Goal: Task Accomplishment & Management: Complete application form

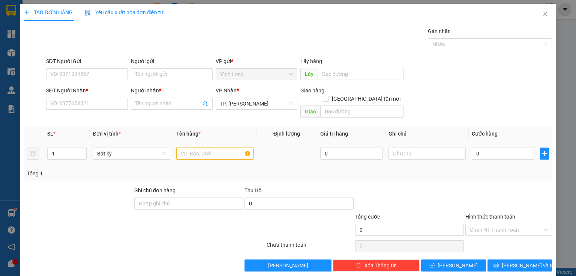
click at [200, 147] on input "text" at bounding box center [214, 153] width 77 height 12
drag, startPoint x: 205, startPoint y: 149, endPoint x: 87, endPoint y: 167, distance: 119.6
click at [87, 167] on div "SL * Đơn vị tính * Tên hàng * Định lượng Giá trị hàng Ghi chú Cước hàng 1 Bất k…" at bounding box center [288, 153] width 528 height 54
type input "GÓI ĐỎ"
click at [416, 147] on input "text" at bounding box center [427, 153] width 77 height 12
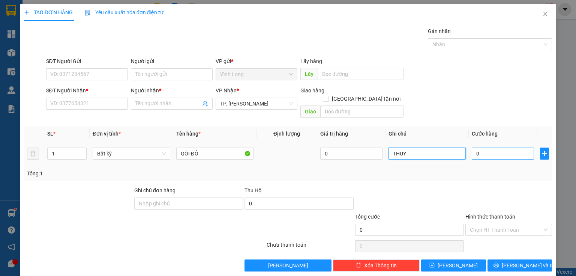
type input "THUY"
click at [498, 150] on input "0" at bounding box center [503, 153] width 62 height 12
type input "3"
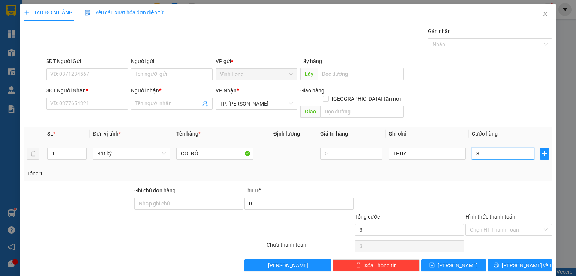
type input "30"
type input "30.000"
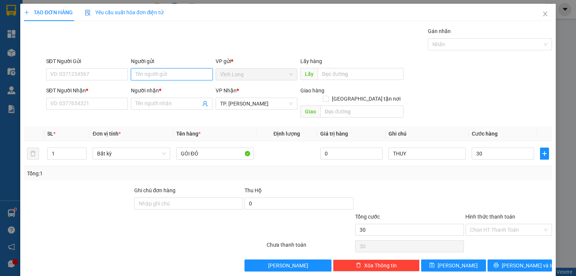
type input "30.000"
click at [148, 73] on input "Người gửi" at bounding box center [172, 74] width 82 height 12
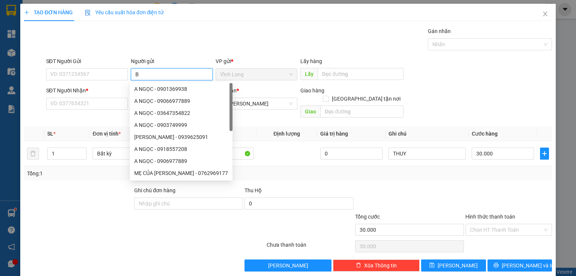
type input "BÁ"
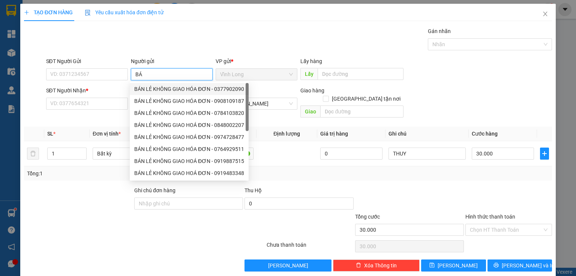
click at [153, 91] on div "BÁN LẺ KHÔNG GIAO HÓA ĐƠN - 0377902090" at bounding box center [189, 89] width 110 height 8
type input "0377902090"
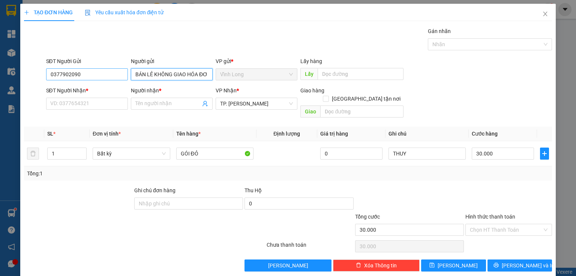
type input "BÁN LẺ KHÔNG GIAO HÓA ĐƠN"
drag, startPoint x: 102, startPoint y: 75, endPoint x: 0, endPoint y: 101, distance: 105.2
click at [0, 104] on div "TẠO ĐƠN HÀNG Yêu cầu xuất hóa đơn điện tử Transit Pickup Surcharge Ids Transit …" at bounding box center [288, 138] width 576 height 276
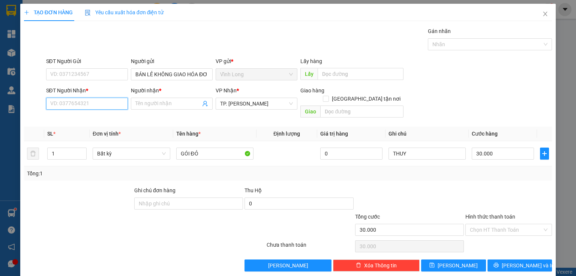
click at [92, 108] on input "SĐT Người Nhận *" at bounding box center [87, 104] width 82 height 12
type input "0914223453"
click at [94, 115] on div "0914223453 - GIA BẢO" at bounding box center [86, 118] width 72 height 8
type input "GIA BẢO"
type input "0914223453"
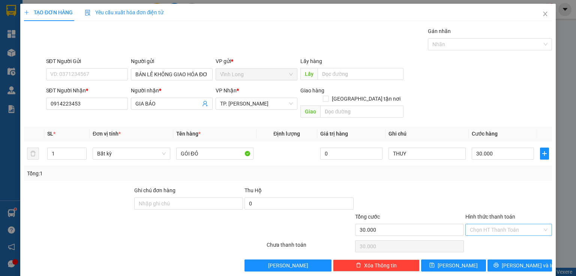
click at [495, 224] on input "Hình thức thanh toán" at bounding box center [506, 229] width 72 height 11
click at [490, 237] on div "Tại văn phòng" at bounding box center [504, 235] width 77 height 8
type input "0"
click at [522, 261] on span "[PERSON_NAME] và In" at bounding box center [528, 265] width 53 height 8
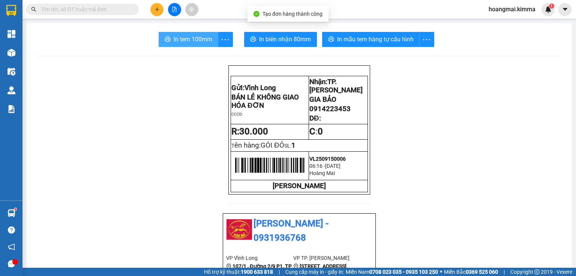
click at [181, 40] on span "In tem 100mm" at bounding box center [193, 39] width 39 height 9
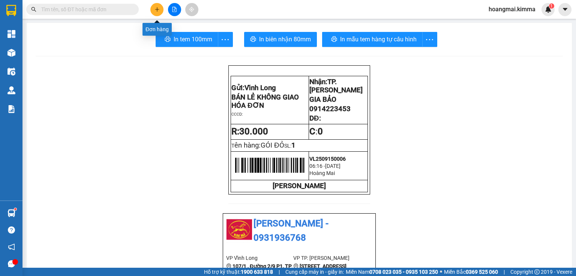
click at [161, 9] on button at bounding box center [156, 9] width 13 height 13
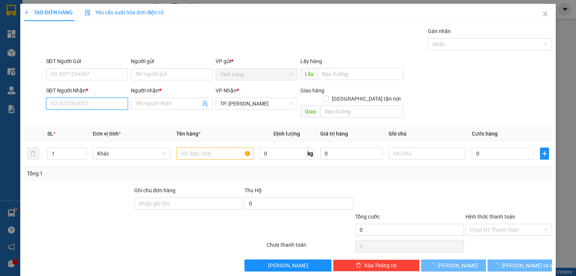
drag, startPoint x: 76, startPoint y: 105, endPoint x: 75, endPoint y: 116, distance: 10.6
click at [78, 104] on input "SĐT Người Nhận *" at bounding box center [87, 104] width 82 height 12
type input "0904757779"
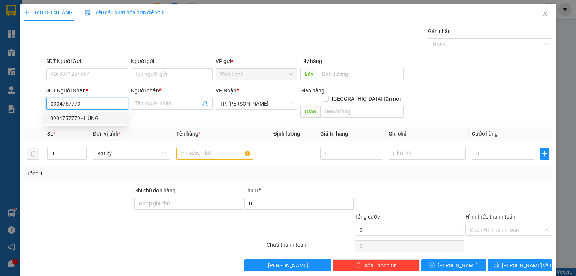
click at [83, 118] on div "0904757779 - HÙNG" at bounding box center [86, 118] width 72 height 8
type input "HÙNG"
type input "0904757779"
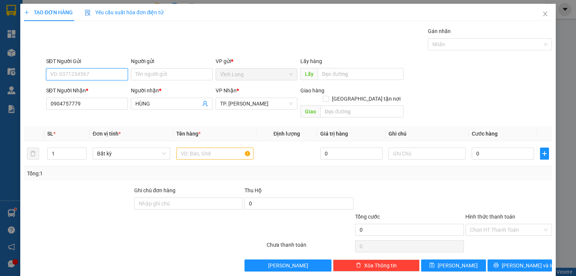
click at [91, 72] on input "SĐT Người Gửi" at bounding box center [87, 74] width 82 height 12
type input "0393361453"
drag, startPoint x: 91, startPoint y: 89, endPoint x: 209, endPoint y: 134, distance: 126.3
click at [93, 89] on div "0393361453 - ĐÔNG" at bounding box center [86, 89] width 72 height 8
type input "ĐÔNG"
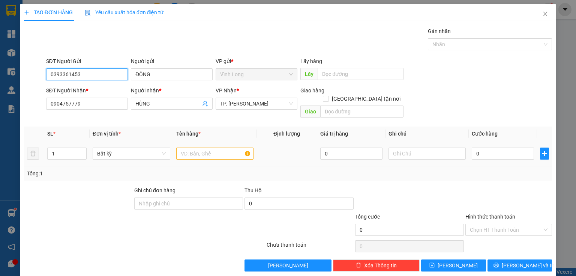
type input "0393361453"
drag, startPoint x: 221, startPoint y: 146, endPoint x: 51, endPoint y: 148, distance: 170.0
click at [221, 147] on input "text" at bounding box center [214, 153] width 77 height 12
drag, startPoint x: 60, startPoint y: 148, endPoint x: 9, endPoint y: 147, distance: 51.8
click at [18, 149] on div "TẠO ĐƠN HÀNG Yêu cầu xuất hóa đơn điện tử Transit Pickup Surcharge Ids Transit …" at bounding box center [288, 138] width 576 height 276
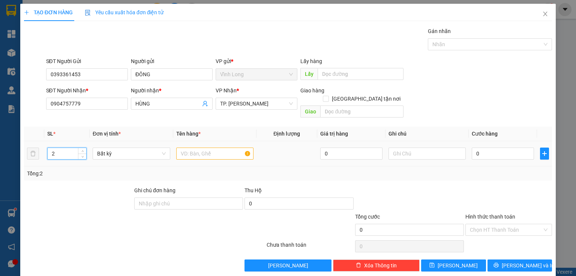
type input "2"
click at [186, 147] on input "text" at bounding box center [214, 153] width 77 height 12
click at [198, 147] on input "THUNGF GÀ" at bounding box center [214, 153] width 77 height 12
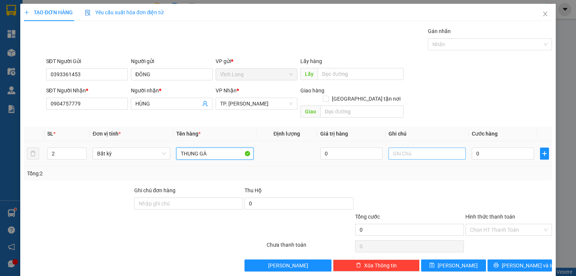
type input "THUNG GÀ"
click at [393, 147] on input "text" at bounding box center [427, 153] width 77 height 12
type input "Y"
type input "THỦY"
click at [494, 147] on input "0" at bounding box center [503, 153] width 62 height 12
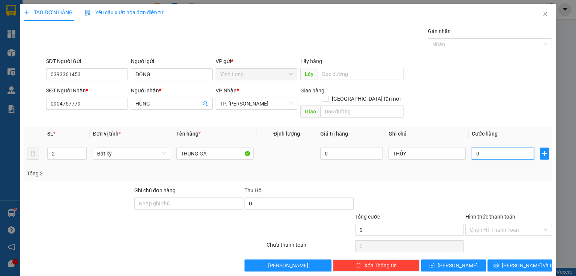
type input "8"
type input "80"
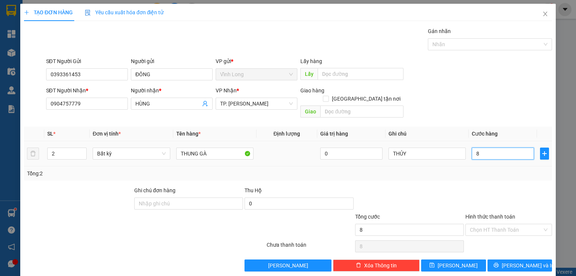
type input "80"
type input "80.000"
drag, startPoint x: 483, startPoint y: 221, endPoint x: 483, endPoint y: 236, distance: 15.0
click at [483, 224] on input "Hình thức thanh toán" at bounding box center [506, 229] width 72 height 11
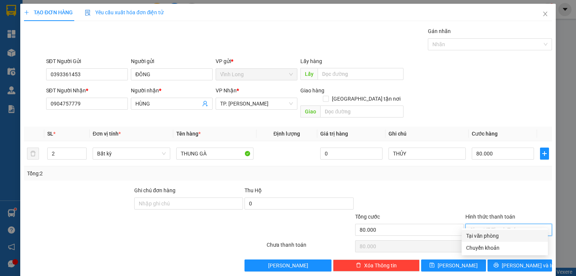
click at [483, 236] on div "Tại văn phòng" at bounding box center [504, 235] width 77 height 8
type input "0"
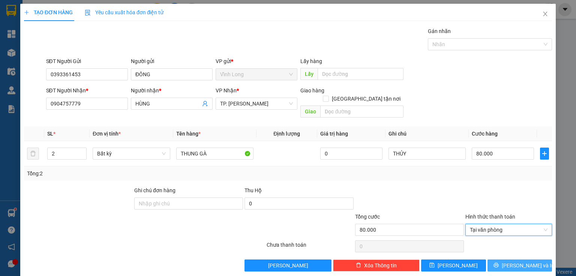
click at [514, 261] on span "[PERSON_NAME] và In" at bounding box center [528, 265] width 53 height 8
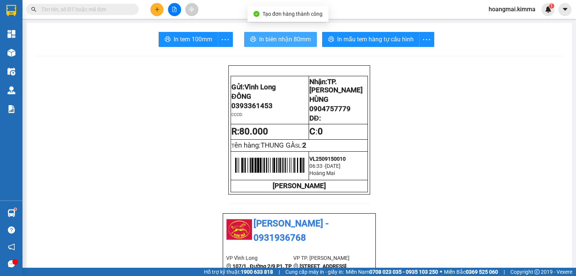
click at [279, 46] on button "In biên nhận 80mm" at bounding box center [280, 39] width 73 height 15
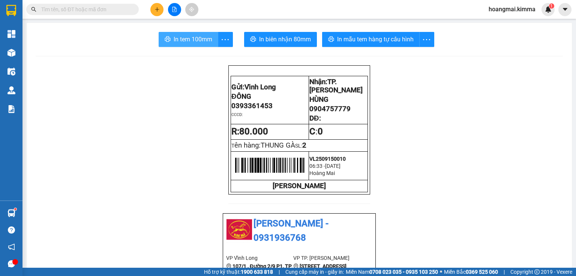
click at [184, 41] on span "In tem 100mm" at bounding box center [193, 39] width 39 height 9
click at [160, 12] on button at bounding box center [156, 9] width 13 height 13
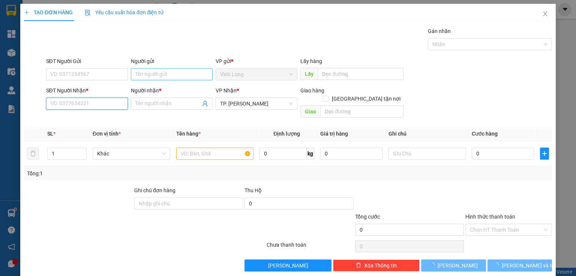
drag, startPoint x: 95, startPoint y: 101, endPoint x: 203, endPoint y: 74, distance: 112.1
click at [96, 101] on input "SĐT Người Nhận *" at bounding box center [87, 104] width 82 height 12
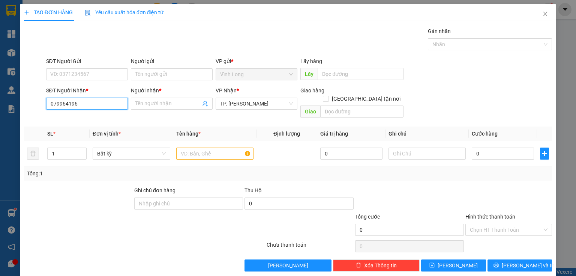
type input "0799641965"
click at [103, 121] on div "0799641965 - [GEOGRAPHIC_DATA]" at bounding box center [92, 118] width 84 height 8
type input "[PERSON_NAME]"
type input "0799641965"
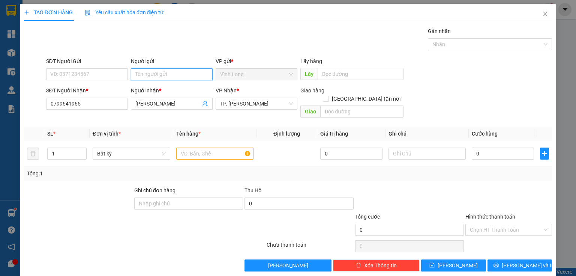
click at [149, 75] on input "Người gửi" at bounding box center [172, 74] width 82 height 12
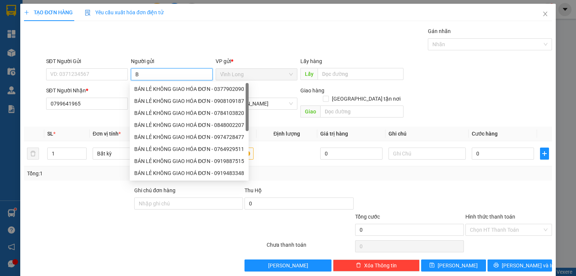
type input "BÁ"
click at [158, 89] on div "BÁN LẺ KHÔNG GIAO HÓA ĐƠN - 0377902090" at bounding box center [189, 89] width 110 height 8
type input "0377902090"
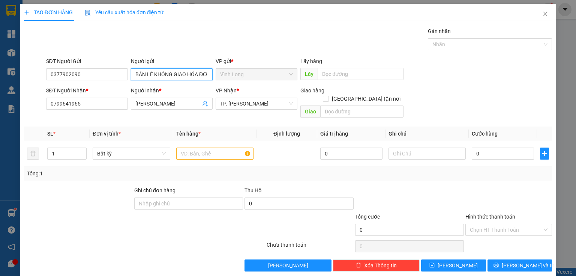
type input "BÁN LẺ KHÔNG GIAO HÓA ĐƠN"
drag, startPoint x: 39, startPoint y: 69, endPoint x: 16, endPoint y: 79, distance: 25.0
click at [29, 74] on div "SĐT Người Gửi 0377902090 Người gửi BÁN LẺ KHÔNG GIAO HÓA ĐƠN VP gửi * Vĩnh Lon…" at bounding box center [288, 70] width 530 height 26
drag, startPoint x: 100, startPoint y: 76, endPoint x: 0, endPoint y: 94, distance: 101.9
click at [0, 95] on div "TẠO ĐƠN HÀNG Yêu cầu xuất hóa đơn điện tử Transit Pickup Surcharge Ids Transit …" at bounding box center [288, 138] width 576 height 276
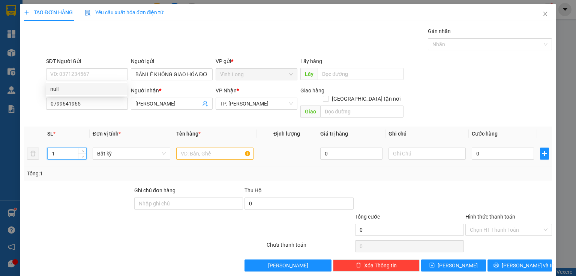
drag, startPoint x: 62, startPoint y: 147, endPoint x: 20, endPoint y: 160, distance: 44.3
click at [21, 161] on div "TẠO ĐƠN HÀNG Yêu cầu xuất hóa đơn điện tử Transit Pickup Surcharge Ids Transit …" at bounding box center [288, 140] width 536 height 273
type input "2"
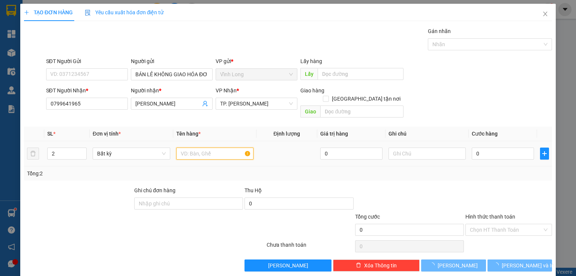
click at [212, 147] on input "text" at bounding box center [214, 153] width 77 height 12
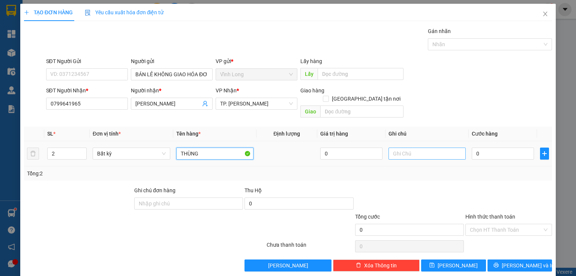
type input "THÙNG"
click at [393, 147] on input "text" at bounding box center [427, 153] width 77 height 12
type input "THUY"
click at [492, 147] on input "0" at bounding box center [503, 153] width 62 height 12
type input "7"
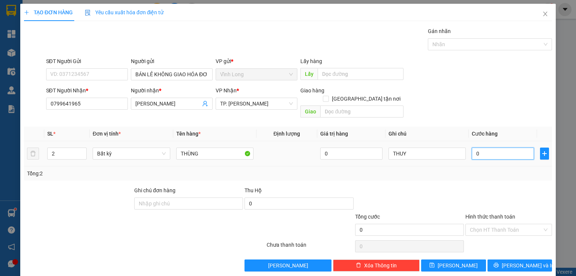
type input "7"
type input "70"
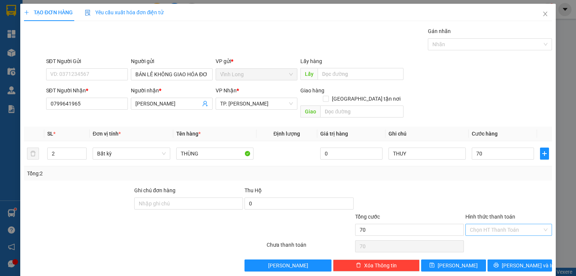
type input "70.000"
drag, startPoint x: 489, startPoint y: 218, endPoint x: 485, endPoint y: 224, distance: 6.9
click at [488, 224] on input "Hình thức thanh toán" at bounding box center [506, 229] width 72 height 11
click at [479, 231] on div "Tại văn phòng" at bounding box center [505, 236] width 86 height 12
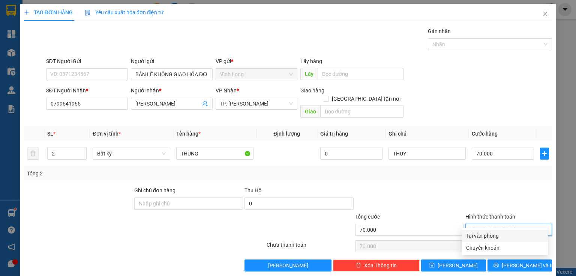
type input "0"
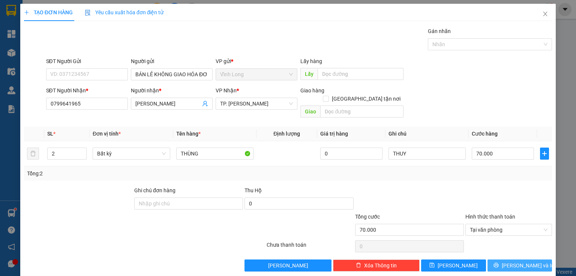
click at [499, 262] on icon "printer" at bounding box center [496, 264] width 5 height 5
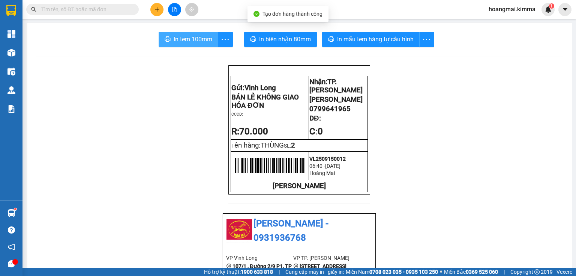
click at [191, 41] on span "In tem 100mm" at bounding box center [193, 39] width 39 height 9
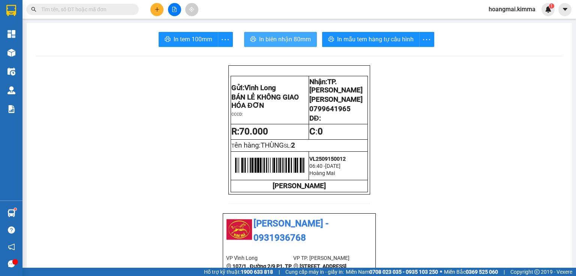
click at [259, 38] on span "In biên nhận 80mm" at bounding box center [285, 39] width 52 height 9
click at [155, 13] on button at bounding box center [156, 9] width 13 height 13
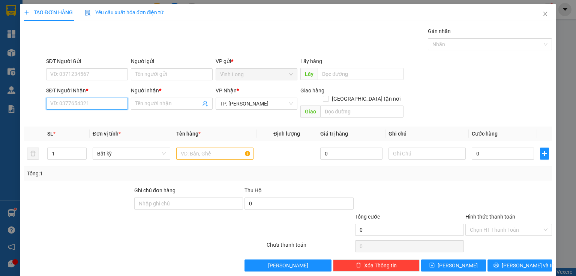
click at [111, 107] on input "SĐT Người Nhận *" at bounding box center [87, 104] width 82 height 12
type input "0936196011"
click at [102, 117] on div "0936196011 - KỲ TUẤN" at bounding box center [86, 118] width 72 height 8
type input "KỲ TUẤN"
type input "0936196011"
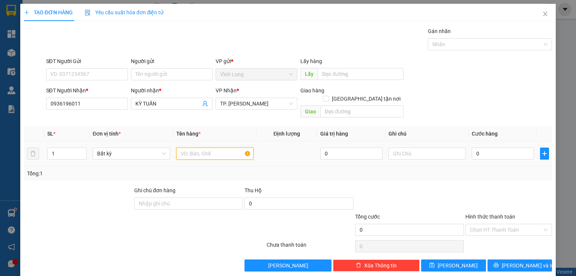
click at [213, 147] on input "text" at bounding box center [214, 153] width 77 height 12
type input "THÙNG M,[GEOGRAPHIC_DATA]"
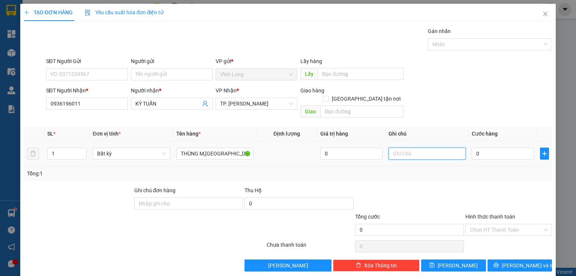
click at [421, 147] on input "text" at bounding box center [427, 153] width 77 height 12
type input "THUY"
click at [486, 147] on input "0" at bounding box center [503, 153] width 62 height 12
type input "4"
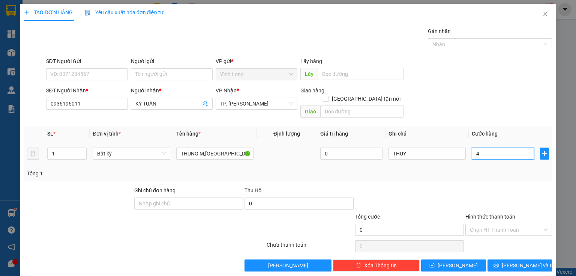
type input "4"
type input "40"
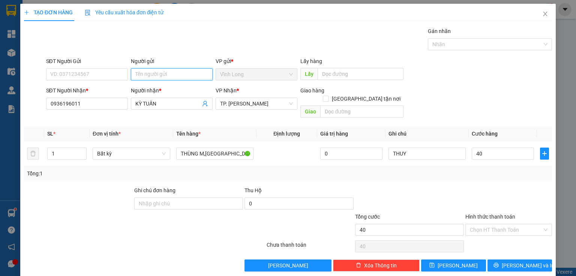
type input "40.000"
click at [159, 75] on input "Người gửi" at bounding box center [172, 74] width 82 height 12
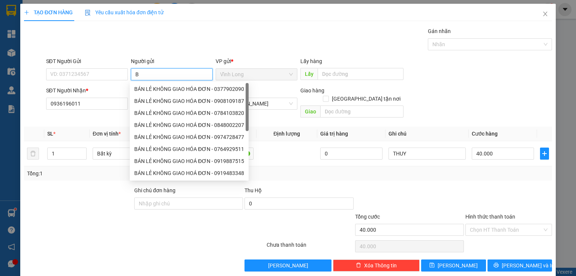
type input "BÁ"
drag, startPoint x: 159, startPoint y: 89, endPoint x: 102, endPoint y: 79, distance: 58.2
click at [159, 89] on div "BÁN LẺ KHÔNG GIAO HÓA ĐƠN - 0377902090" at bounding box center [189, 89] width 110 height 8
type input "0377902090"
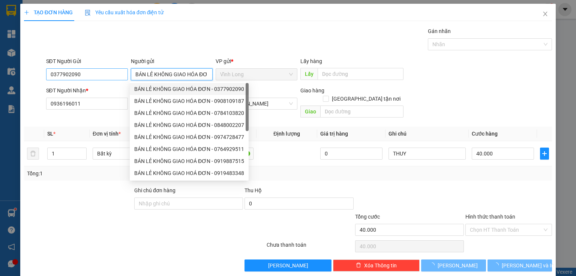
type input "BÁN LẺ KHÔNG GIAO HÓA ĐƠN"
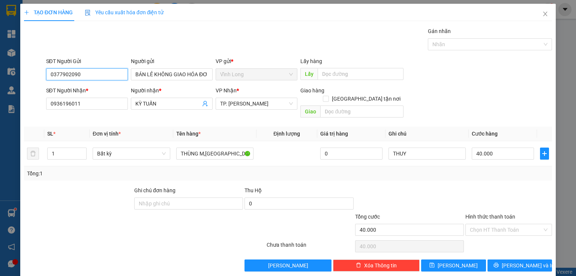
drag, startPoint x: 89, startPoint y: 71, endPoint x: 68, endPoint y: 77, distance: 21.9
click at [0, 71] on div "TẠO ĐƠN HÀNG Yêu cầu xuất hóa đơn điện tử Transit Pickup Surcharge Ids Transit …" at bounding box center [288, 138] width 576 height 276
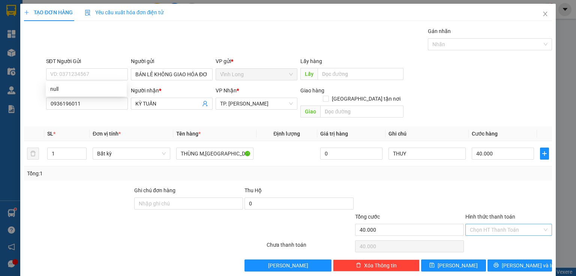
click at [480, 224] on input "Hình thức thanh toán" at bounding box center [506, 229] width 72 height 11
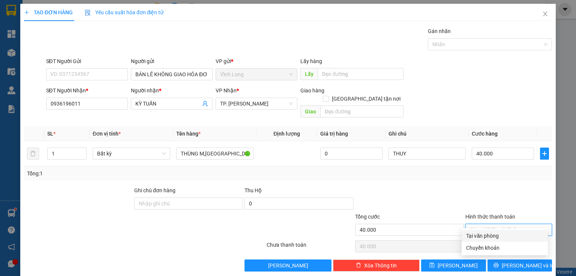
click at [486, 234] on div "Tại văn phòng" at bounding box center [504, 235] width 77 height 8
type input "0"
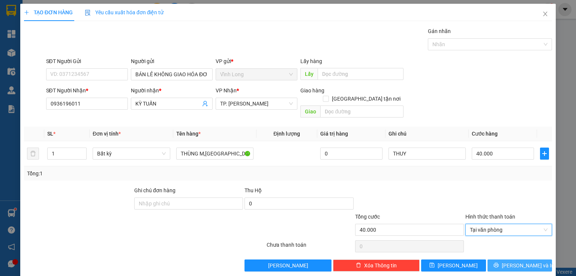
drag, startPoint x: 513, startPoint y: 254, endPoint x: 458, endPoint y: 242, distance: 56.3
click at [513, 261] on span "[PERSON_NAME] và In" at bounding box center [528, 265] width 53 height 8
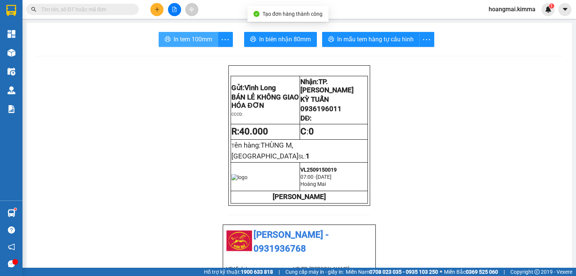
drag, startPoint x: 180, startPoint y: 38, endPoint x: 177, endPoint y: 42, distance: 5.3
click at [181, 38] on span "In tem 100mm" at bounding box center [193, 39] width 39 height 9
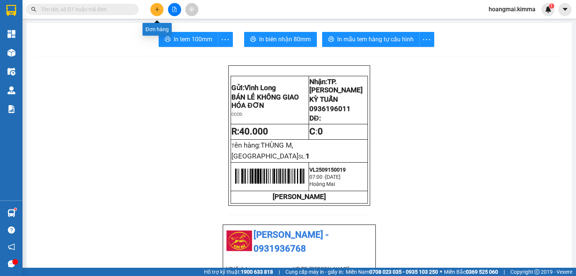
click at [160, 12] on button at bounding box center [156, 9] width 13 height 13
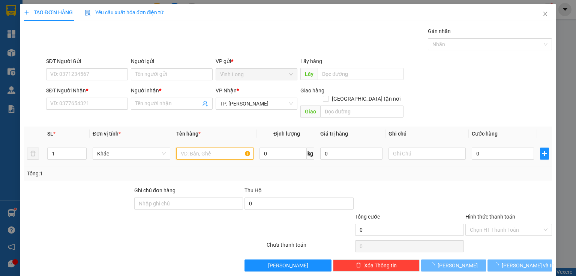
click at [207, 147] on input "text" at bounding box center [214, 153] width 77 height 12
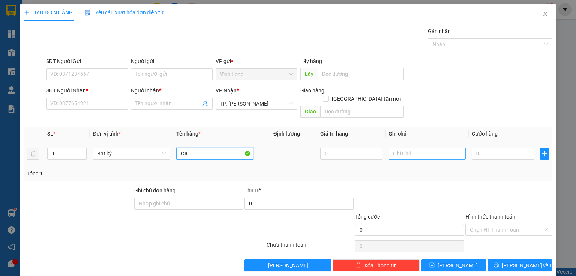
type input "GIỎ"
click at [419, 147] on input "text" at bounding box center [427, 153] width 77 height 12
type input "THUY"
click at [493, 147] on input "0" at bounding box center [503, 153] width 62 height 12
type input "2"
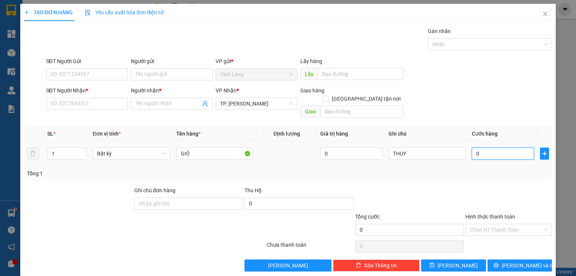
type input "2"
type input "20"
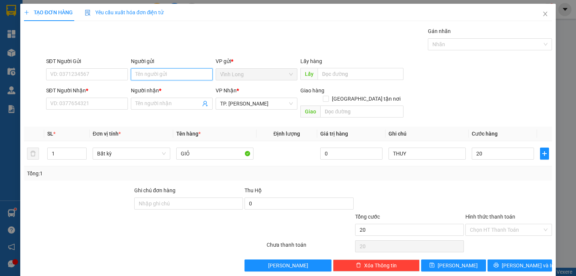
type input "20.000"
click at [154, 73] on input "Người gửi" at bounding box center [172, 74] width 82 height 12
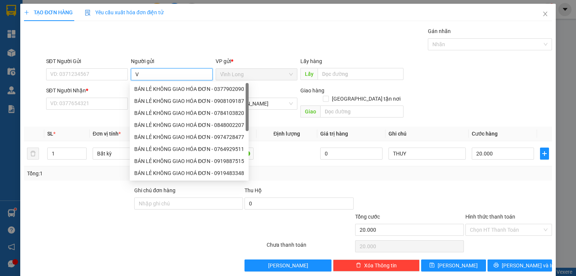
type input "V"
type input "BÁN"
click at [144, 88] on div "BÁN LẺ KHÔNG GIAO HÓA ĐƠN - 0377902090" at bounding box center [189, 89] width 110 height 8
type input "0377902090"
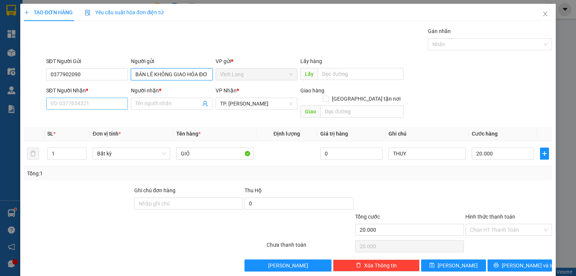
type input "BÁN LẺ KHÔNG GIAO HÓA ĐƠN"
click at [103, 99] on input "SĐT Người Nhận *" at bounding box center [87, 104] width 82 height 12
type input "0903088308"
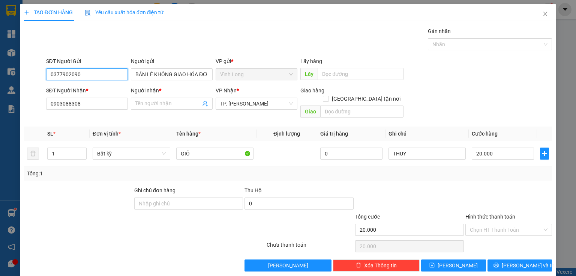
drag, startPoint x: 93, startPoint y: 74, endPoint x: 0, endPoint y: 75, distance: 92.7
click at [0, 88] on div "TẠO ĐƠN HÀNG Yêu cầu xuất hóa đơn điện tử Transit Pickup Surcharge Ids Transit …" at bounding box center [288, 138] width 576 height 276
click at [156, 102] on input "Người nhận *" at bounding box center [167, 103] width 65 height 8
type input "TRUION"
drag, startPoint x: 72, startPoint y: 69, endPoint x: 140, endPoint y: 60, distance: 67.8
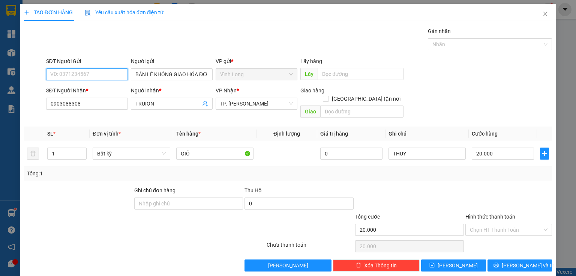
click at [83, 69] on input "SĐT Người Gửi" at bounding box center [87, 74] width 82 height 12
type input "0934003170"
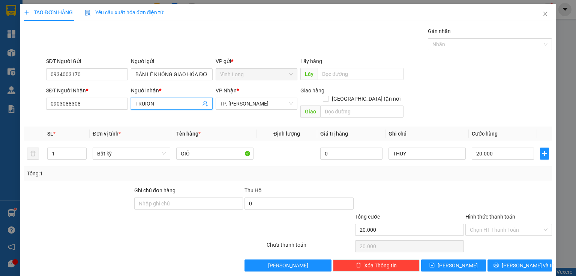
drag, startPoint x: 159, startPoint y: 103, endPoint x: 50, endPoint y: 112, distance: 109.9
click at [54, 113] on div "Transit Pickup Surcharge Ids Transit Deliver Surcharge Ids Transit Deliver Surc…" at bounding box center [288, 149] width 528 height 244
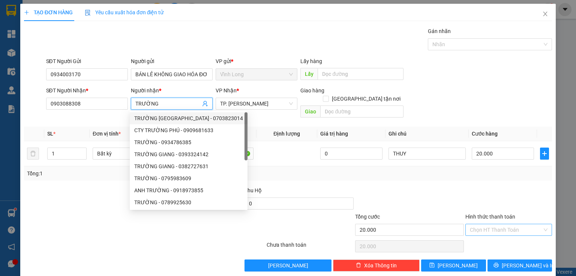
type input "TRƯỜNG"
click at [507, 224] on input "Hình thức thanh toán" at bounding box center [506, 229] width 72 height 11
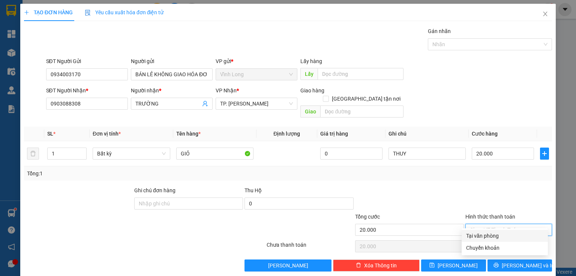
click at [488, 234] on div "Tại văn phòng" at bounding box center [504, 235] width 77 height 8
type input "0"
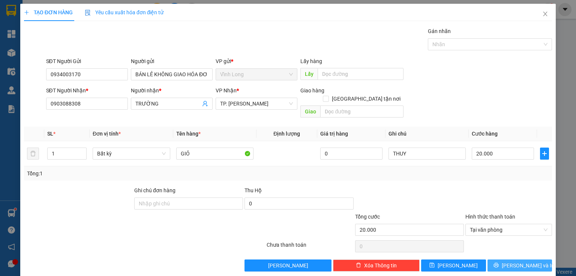
click at [499, 262] on icon "printer" at bounding box center [496, 264] width 5 height 5
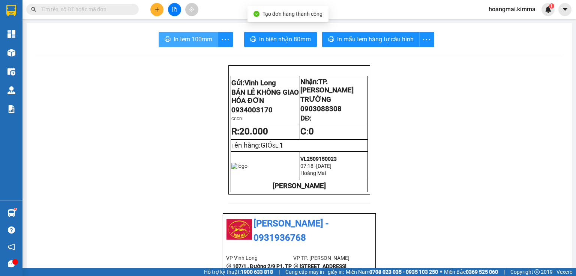
click at [195, 42] on span "In tem 100mm" at bounding box center [193, 39] width 39 height 9
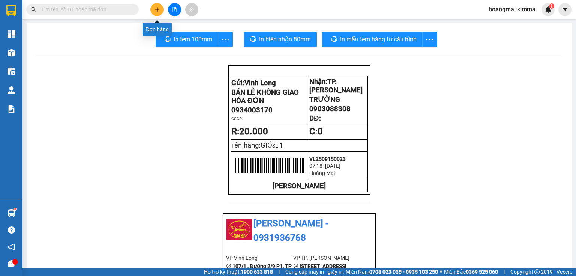
click at [159, 6] on button at bounding box center [156, 9] width 13 height 13
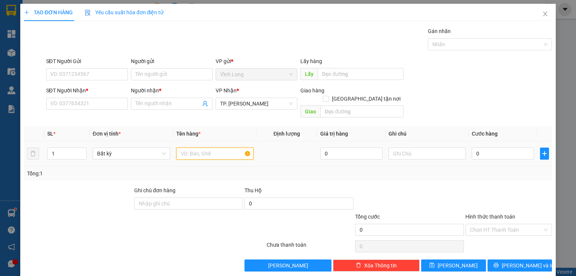
drag, startPoint x: 194, startPoint y: 144, endPoint x: 212, endPoint y: 139, distance: 19.0
click at [195, 147] on input "text" at bounding box center [214, 153] width 77 height 12
type input "GÓI"
click at [413, 148] on input "text" at bounding box center [427, 153] width 77 height 12
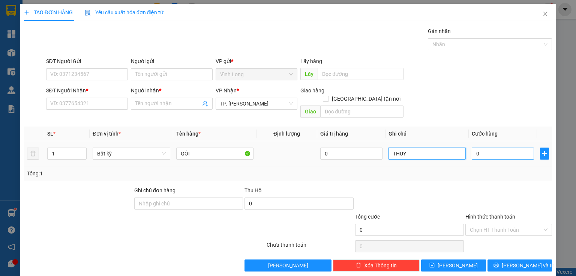
type input "THUY"
click at [484, 147] on input "0" at bounding box center [503, 153] width 62 height 12
type input "5"
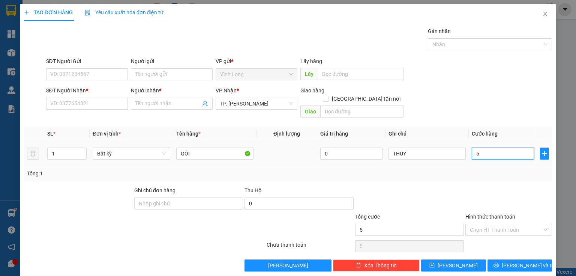
type input "50"
type input "50.000"
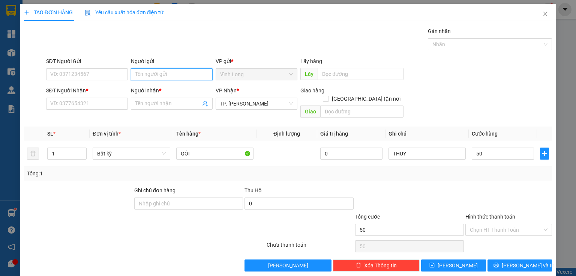
type input "50.000"
click at [147, 75] on input "Người gửi" at bounding box center [172, 74] width 82 height 12
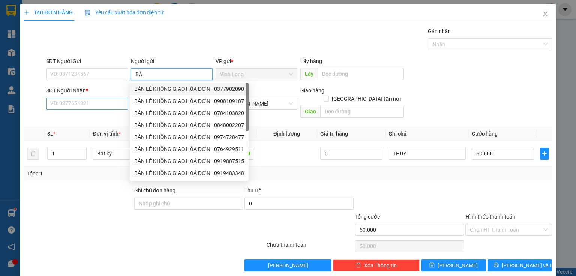
type input "BÁ"
click at [97, 104] on input "SĐT Người Nhận *" at bounding box center [87, 104] width 82 height 12
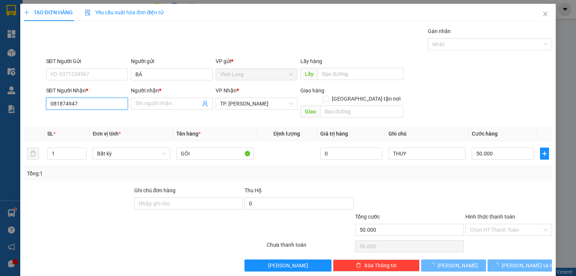
type input "0818749477"
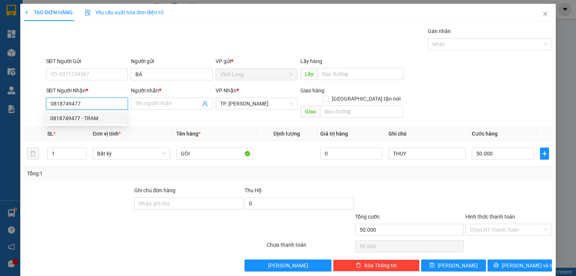
click at [90, 123] on div "0818749477 - TRAM" at bounding box center [86, 118] width 81 height 12
type input "TRAM"
type input "0818749477"
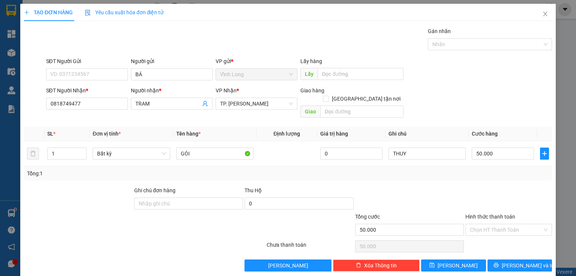
drag, startPoint x: 158, startPoint y: 102, endPoint x: 8, endPoint y: 137, distance: 154.7
click at [3, 138] on div "TẠO ĐƠN HÀNG Yêu cầu xuất hóa đơn điện tử Transit Pickup Surcharge Ids Transit …" at bounding box center [288, 138] width 576 height 276
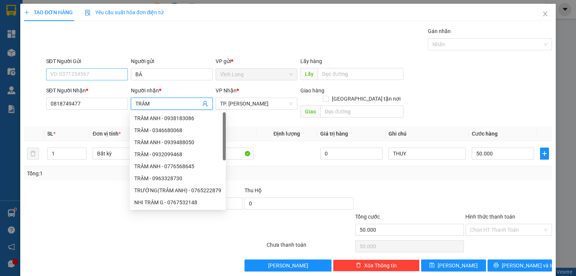
type input "TRÂM"
click at [70, 74] on input "SĐT Người Gửi" at bounding box center [87, 74] width 82 height 12
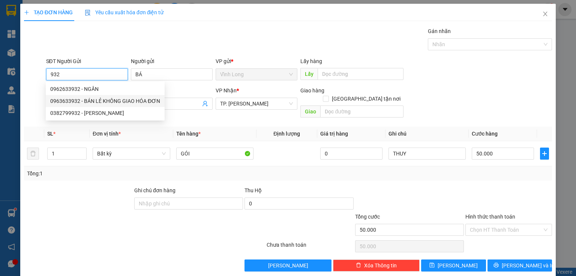
click at [88, 89] on div "0962633932 - NGÂN" at bounding box center [105, 89] width 110 height 8
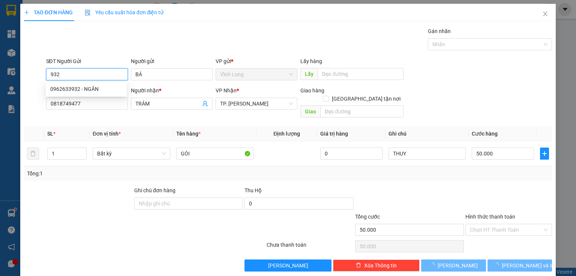
type input "0962633932"
type input "NGÂN"
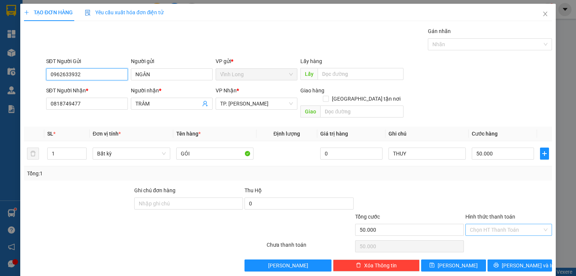
type input "0962633932"
click at [486, 224] on input "Hình thức thanh toán" at bounding box center [506, 229] width 72 height 11
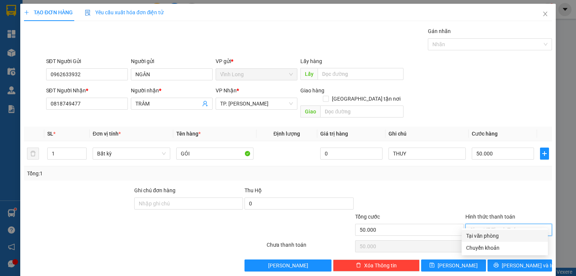
click at [488, 234] on div "Tại văn phòng" at bounding box center [504, 235] width 77 height 8
type input "0"
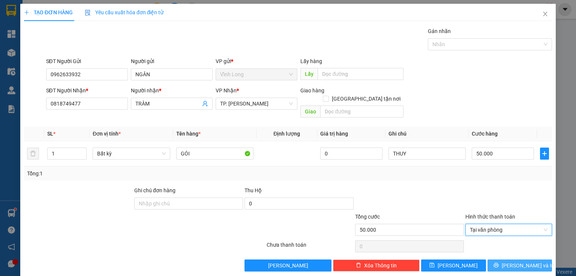
click at [509, 259] on button "[PERSON_NAME] và In" at bounding box center [520, 265] width 65 height 12
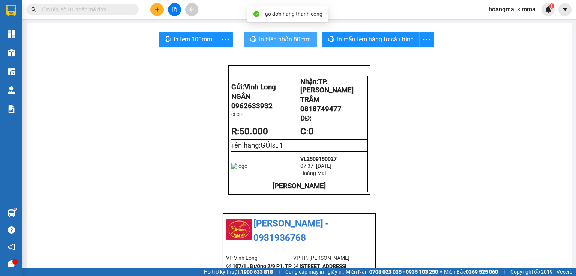
click at [274, 41] on span "In biên nhận 80mm" at bounding box center [285, 39] width 52 height 9
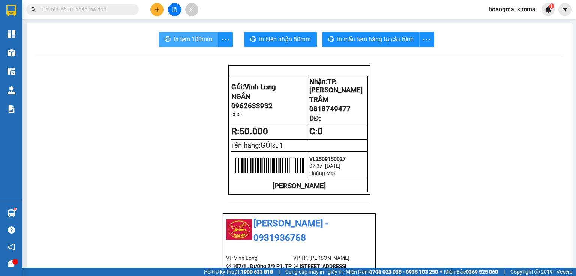
click at [195, 38] on span "In tem 100mm" at bounding box center [193, 39] width 39 height 9
click at [158, 8] on icon "plus" at bounding box center [157, 9] width 5 height 5
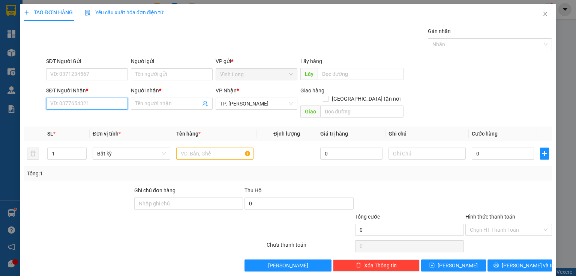
click at [110, 98] on input "SĐT Người Nhận *" at bounding box center [87, 104] width 82 height 12
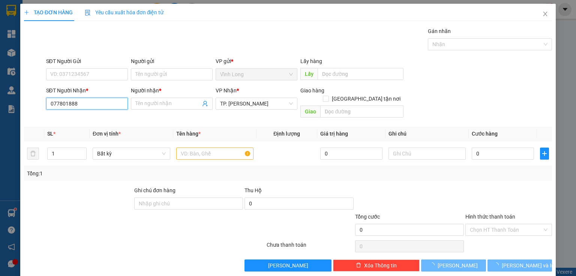
type input "0778018886"
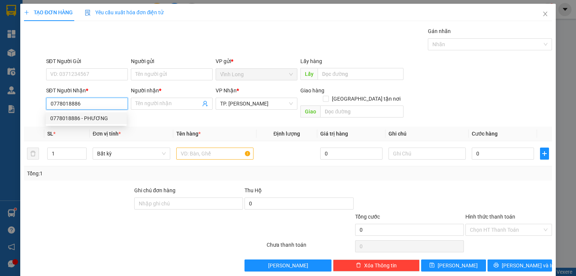
click at [91, 120] on div "0778018886 - PHƯƠNG" at bounding box center [86, 118] width 72 height 8
type input "PHƯƠNG"
type input "0778018886"
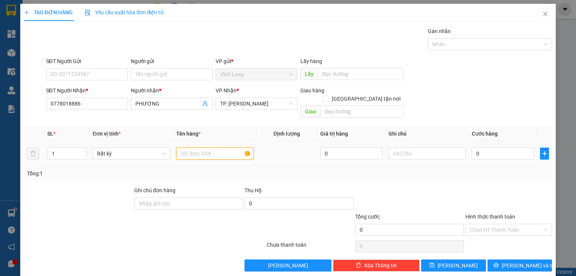
click at [197, 147] on input "text" at bounding box center [214, 153] width 77 height 12
type input "THÙNG"
click at [390, 147] on input "text" at bounding box center [427, 153] width 77 height 12
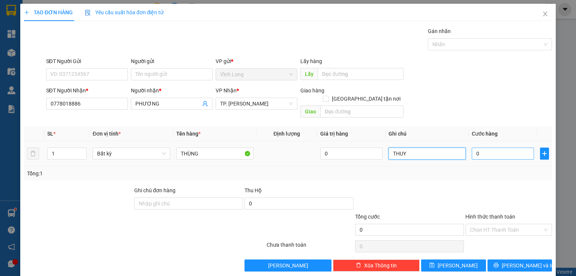
type input "THUY"
click at [515, 150] on input "0" at bounding box center [503, 153] width 62 height 12
type input "3"
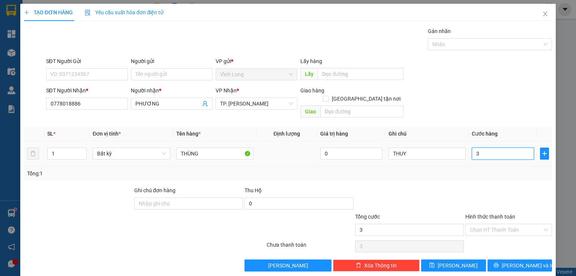
type input "30"
type input "30.000"
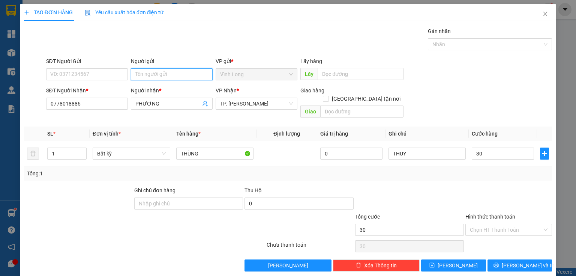
type input "30.000"
click at [188, 71] on input "Người gửi" at bounding box center [172, 74] width 82 height 12
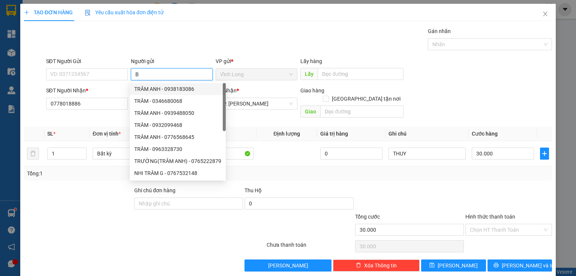
type input "BÁ"
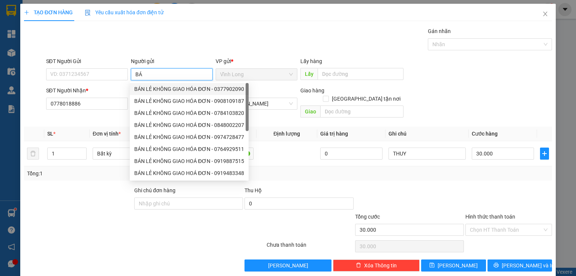
click at [148, 86] on div "BÁN LẺ KHÔNG GIAO HÓA ĐƠN - 0377902090" at bounding box center [189, 89] width 110 height 8
type input "0377902090"
type input "BÁN LẺ KHÔNG GIAO HÓA ĐƠN"
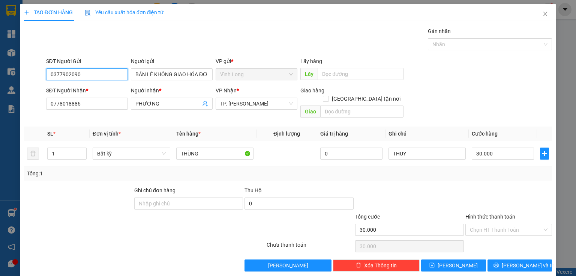
drag, startPoint x: 102, startPoint y: 74, endPoint x: 0, endPoint y: 74, distance: 101.7
click at [0, 74] on div "TẠO ĐƠN HÀNG Yêu cầu xuất hóa đơn điện tử Transit Pickup Surcharge Ids Transit …" at bounding box center [288, 138] width 576 height 276
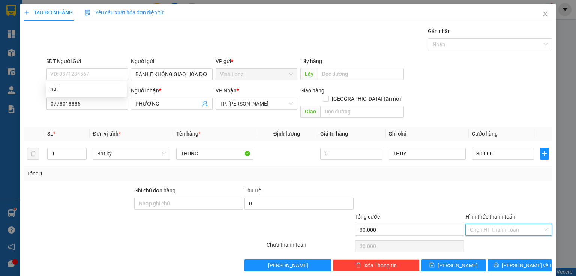
drag, startPoint x: 495, startPoint y: 221, endPoint x: 494, endPoint y: 233, distance: 11.7
click at [496, 224] on input "Hình thức thanh toán" at bounding box center [506, 229] width 72 height 11
click at [493, 236] on div "Tại văn phòng" at bounding box center [504, 235] width 77 height 8
type input "0"
click at [518, 261] on span "[PERSON_NAME] và In" at bounding box center [528, 265] width 53 height 8
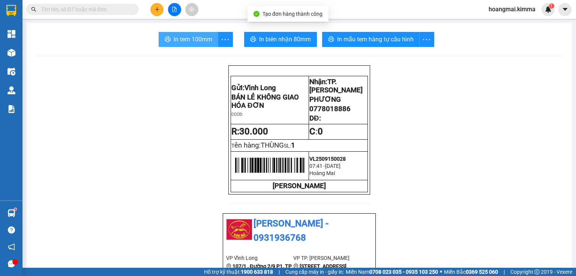
click at [201, 38] on span "In tem 100mm" at bounding box center [193, 39] width 39 height 9
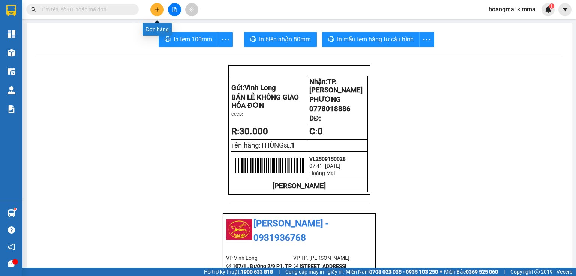
click at [155, 12] on icon "plus" at bounding box center [157, 9] width 5 height 5
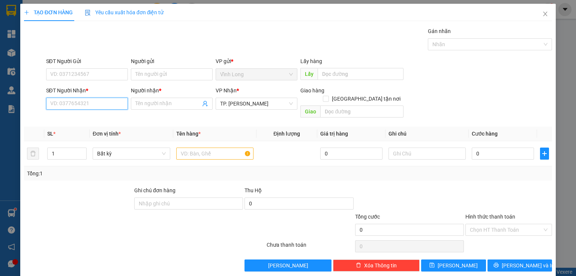
click at [111, 102] on input "SĐT Người Nhận *" at bounding box center [87, 104] width 82 height 12
type input "02838546348"
click at [103, 119] on div "02838546348 - CÔ VÂN" at bounding box center [86, 118] width 72 height 8
type input "CÔ VÂN"
type input "02838546348"
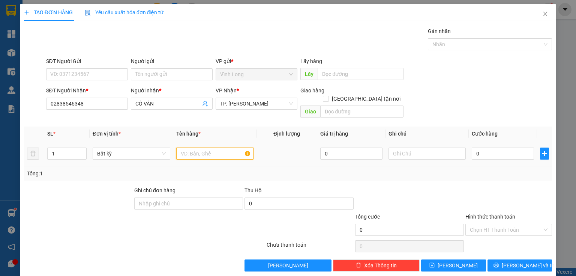
click at [198, 147] on input "text" at bounding box center [214, 153] width 77 height 12
drag, startPoint x: 200, startPoint y: 140, endPoint x: 207, endPoint y: 144, distance: 7.6
click at [207, 147] on input "GÓI X" at bounding box center [214, 153] width 77 height 12
type input "GÓI XANH BIỂN"
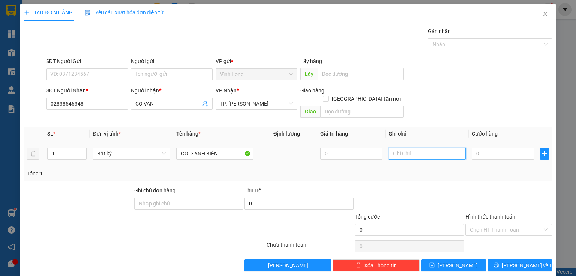
click at [425, 147] on input "text" at bounding box center [427, 153] width 77 height 12
type input "THUY"
click at [511, 148] on input "0" at bounding box center [503, 153] width 62 height 12
type input "2"
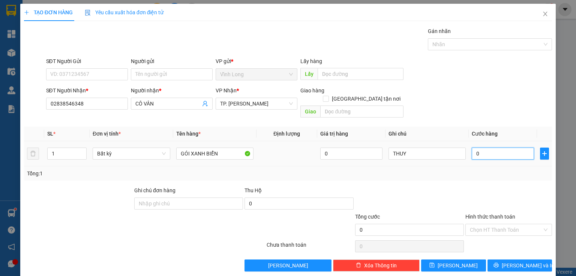
type input "2"
type input "20"
type input "20.000"
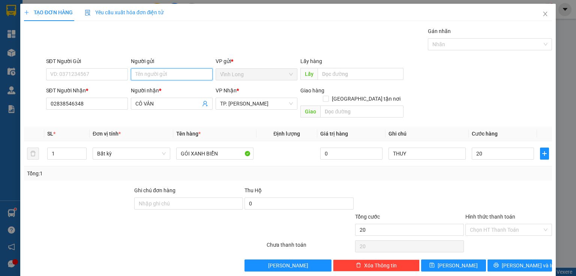
type input "20.000"
click at [156, 73] on input "Người gửi" at bounding box center [172, 74] width 82 height 12
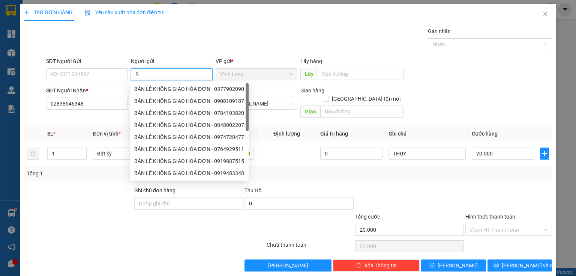
type input "BÁ"
click at [173, 93] on div "BÁN LẺ KHÔNG GIAO HÓA ĐƠN - 0377902090" at bounding box center [189, 89] width 119 height 12
type input "0377902090"
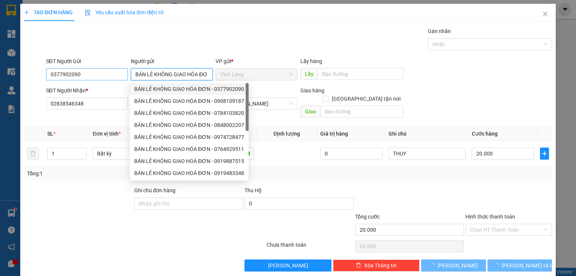
type input "BÁN LẺ KHÔNG GIAO HÓA ĐƠN"
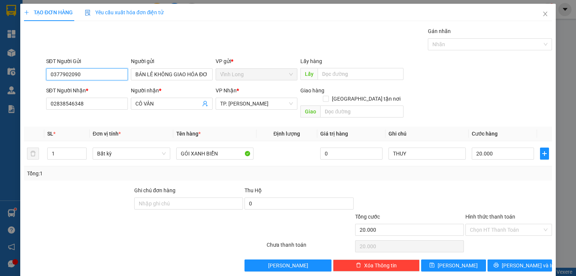
drag, startPoint x: 113, startPoint y: 75, endPoint x: 0, endPoint y: 85, distance: 113.0
click at [0, 84] on div "TẠO ĐƠN HÀNG Yêu cầu xuất hóa đơn điện tử Transit Pickup Surcharge Ids Transit …" at bounding box center [288, 138] width 576 height 276
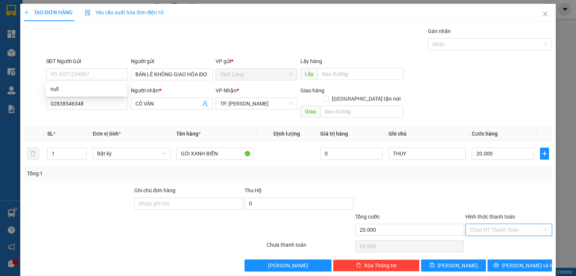
click at [494, 224] on input "Hình thức thanh toán" at bounding box center [506, 229] width 72 height 11
click at [486, 231] on div "Tại văn phòng" at bounding box center [504, 235] width 77 height 8
type input "0"
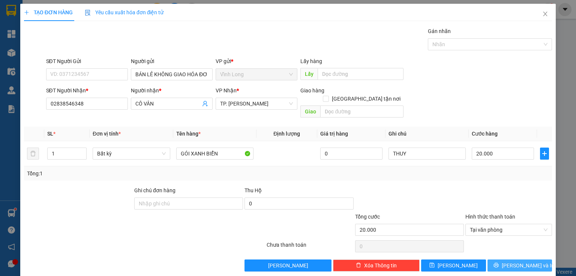
click at [513, 261] on span "[PERSON_NAME] và In" at bounding box center [528, 265] width 53 height 8
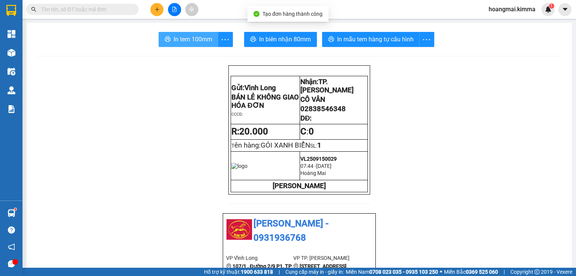
click at [175, 45] on button "In tem 100mm" at bounding box center [189, 39] width 60 height 15
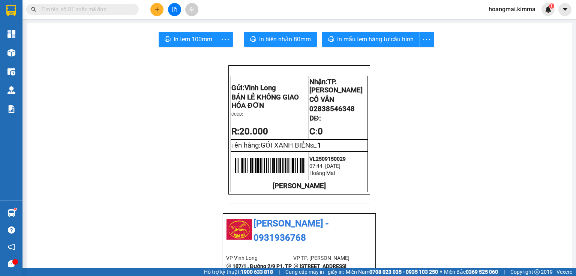
click at [159, 14] on button at bounding box center [156, 9] width 13 height 13
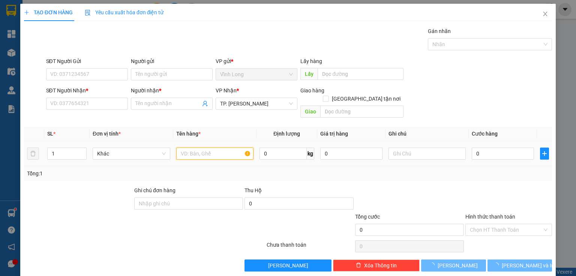
click at [195, 148] on input "text" at bounding box center [214, 153] width 77 height 12
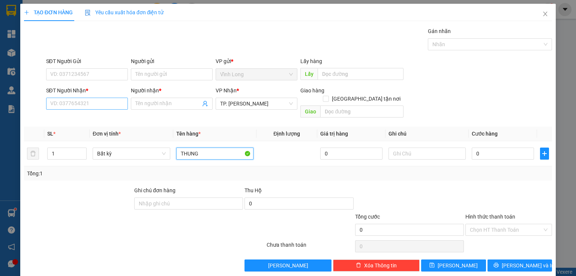
type input "THUNG"
click at [74, 102] on input "SĐT Người Nhận *" at bounding box center [87, 104] width 82 height 12
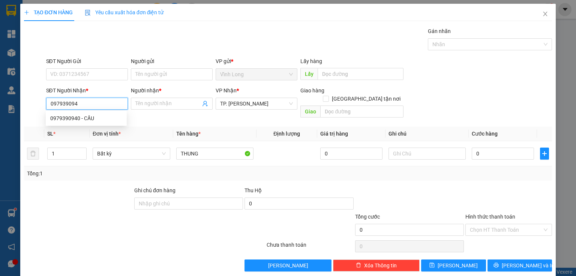
type input "0979390940"
drag, startPoint x: 78, startPoint y: 118, endPoint x: 118, endPoint y: 129, distance: 41.2
click at [79, 118] on div "0979390940 - CẦU" at bounding box center [86, 118] width 72 height 8
type input "CẦU"
type input "TX GIAO - MIZUKI"
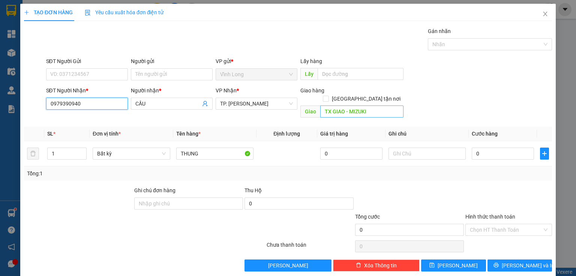
type input "0979390940"
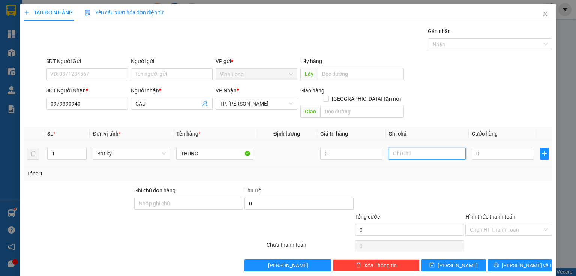
click at [421, 147] on input "text" at bounding box center [427, 153] width 77 height 12
type input "THYUY"
click at [485, 149] on input "0" at bounding box center [503, 153] width 62 height 12
type input "2"
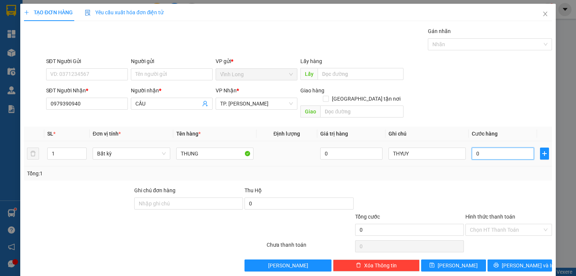
type input "2"
type input "20"
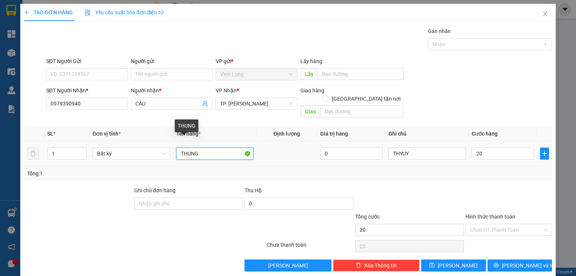
type input "20.000"
drag, startPoint x: 204, startPoint y: 150, endPoint x: 161, endPoint y: 173, distance: 48.7
click at [159, 173] on div "Transit Pickup Surcharge Ids Transit Deliver Surcharge Ids Transit Deliver Surc…" at bounding box center [288, 149] width 528 height 244
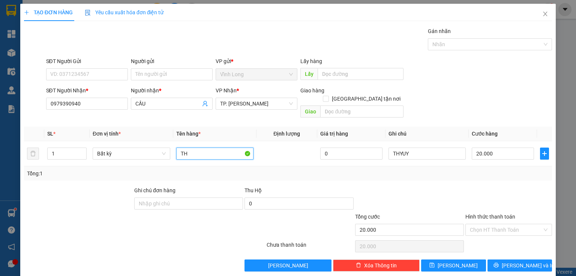
type input "T"
type input "HỘP DÀI"
click at [160, 77] on input "Người gửi" at bounding box center [172, 74] width 82 height 12
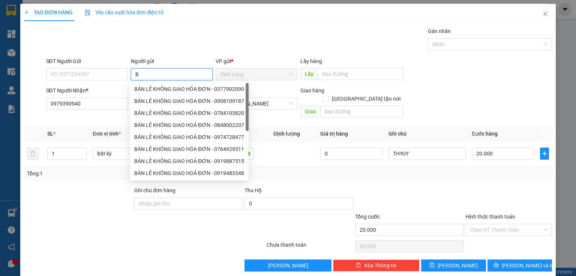
type input "BÁ"
click at [159, 89] on div "BÁN LẺ KHÔNG GIAO HÓA ĐƠN - 0377902090" at bounding box center [189, 89] width 110 height 8
type input "0377902090"
type input "BÁN LẺ KHÔNG GIAO HÓA ĐƠN"
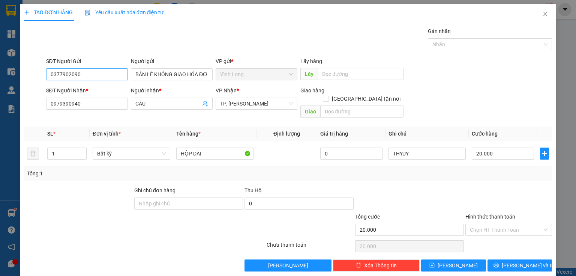
drag, startPoint x: 117, startPoint y: 80, endPoint x: 62, endPoint y: 77, distance: 55.6
click at [62, 77] on div "SĐT Người Gửi 0377902090" at bounding box center [87, 70] width 82 height 26
drag, startPoint x: 96, startPoint y: 72, endPoint x: 33, endPoint y: 78, distance: 63.0
click at [33, 78] on div "SĐT Người Gửi 0377902090 0377902090 Người gửi BÁN LẺ KHÔNG GIAO HÓA ĐƠN VP gửi …" at bounding box center [288, 70] width 530 height 26
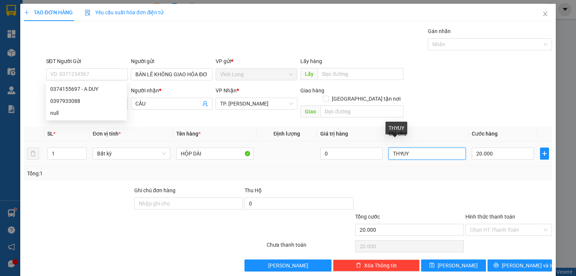
click at [401, 149] on input "THYUY" at bounding box center [427, 153] width 77 height 12
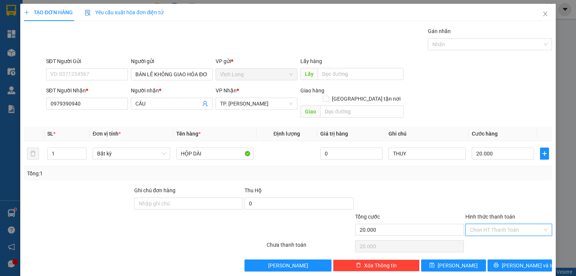
click at [507, 224] on input "Hình thức thanh toán" at bounding box center [506, 229] width 72 height 11
click at [495, 237] on div "Tại văn phòng" at bounding box center [504, 235] width 77 height 8
click at [524, 261] on span "[PERSON_NAME] và In" at bounding box center [528, 265] width 53 height 8
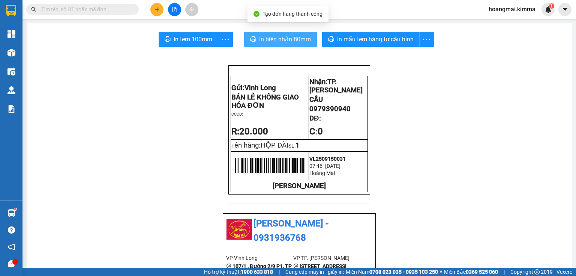
click at [281, 41] on span "In biên nhận 80mm" at bounding box center [285, 39] width 52 height 9
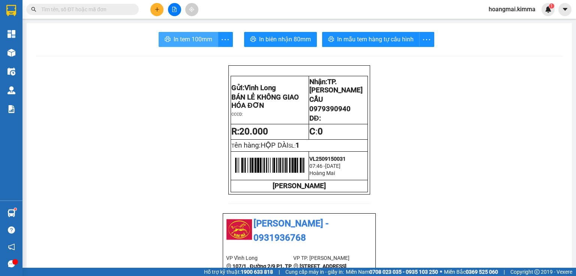
click at [204, 41] on span "In tem 100mm" at bounding box center [193, 39] width 39 height 9
click at [157, 8] on icon "plus" at bounding box center [157, 9] width 0 height 4
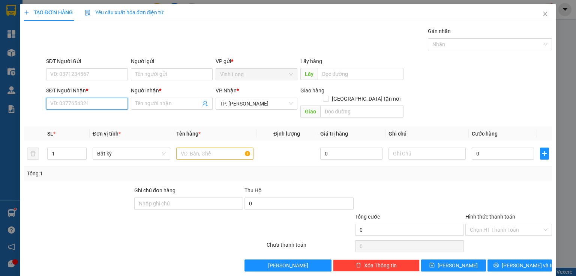
click at [113, 101] on input "SĐT Người Nhận *" at bounding box center [87, 104] width 82 height 12
type input "0768903818"
click at [86, 125] on div "0768903818 0768903818 - THU" at bounding box center [86, 118] width 81 height 15
click at [103, 105] on input "0768903818" at bounding box center [87, 104] width 82 height 12
drag, startPoint x: 108, startPoint y: 116, endPoint x: 145, endPoint y: 89, distance: 46.2
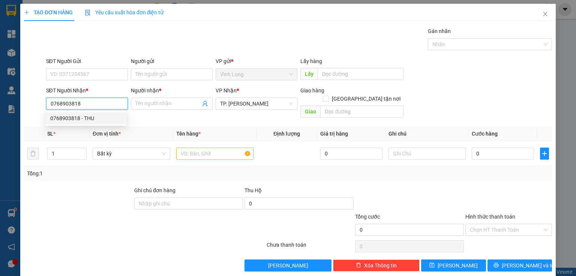
click at [108, 116] on div "0768903818 - THU" at bounding box center [86, 118] width 72 height 8
type input "THU"
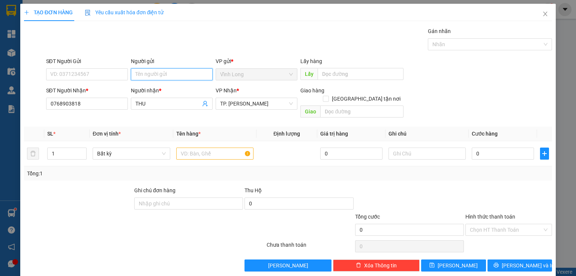
click at [152, 77] on input "Người gửi" at bounding box center [172, 74] width 82 height 12
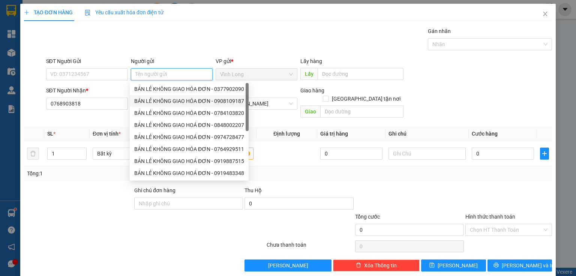
click at [150, 98] on div "BÁN LẺ KHÔNG GIAO HÓA ĐƠN - 0908109187" at bounding box center [189, 101] width 110 height 8
type input "0908109187"
type input "BÁN LẺ KHÔNG GIAO HÓA ĐƠN"
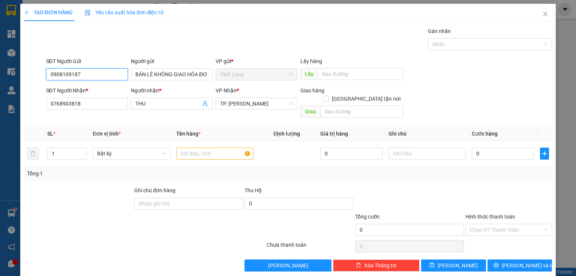
drag, startPoint x: 99, startPoint y: 74, endPoint x: 0, endPoint y: 69, distance: 99.2
click at [0, 69] on div "TẠO ĐƠN HÀNG Yêu cầu xuất hóa đơn điện tử Transit Pickup Surcharge Ids Transit …" at bounding box center [288, 138] width 576 height 276
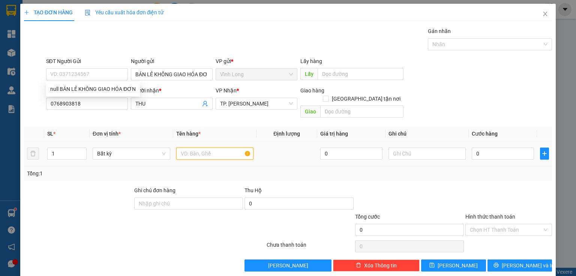
click at [204, 147] on input "text" at bounding box center [214, 153] width 77 height 12
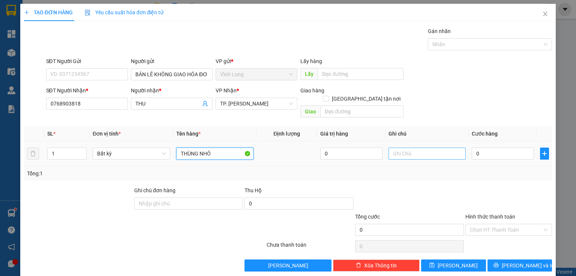
type input "THÙNG NHỎ"
click at [410, 147] on input "text" at bounding box center [427, 153] width 77 height 12
type input "THUY"
click at [475, 147] on input "0" at bounding box center [503, 153] width 62 height 12
type input "2"
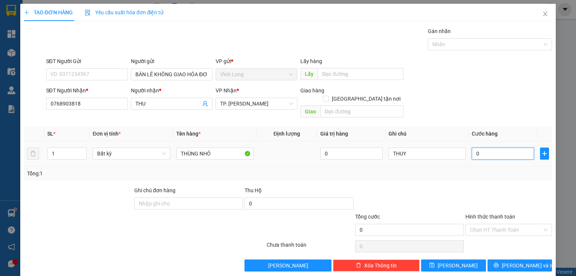
type input "2"
type input "20"
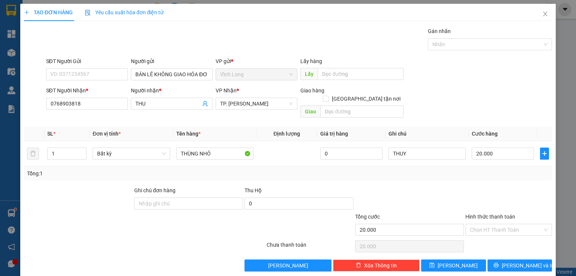
drag, startPoint x: 480, startPoint y: 218, endPoint x: 483, endPoint y: 227, distance: 9.6
click at [481, 224] on input "Hình thức thanh toán" at bounding box center [506, 229] width 72 height 11
click at [483, 233] on div "Tại văn phòng" at bounding box center [504, 235] width 77 height 8
click at [510, 261] on span "[PERSON_NAME] và In" at bounding box center [528, 265] width 53 height 8
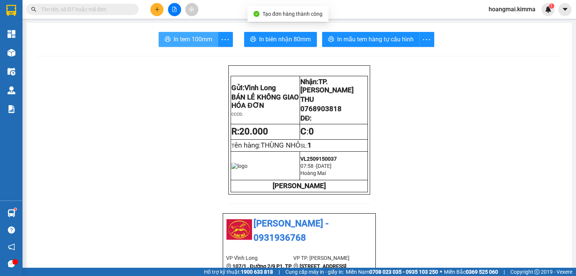
click at [190, 42] on span "In tem 100mm" at bounding box center [193, 39] width 39 height 9
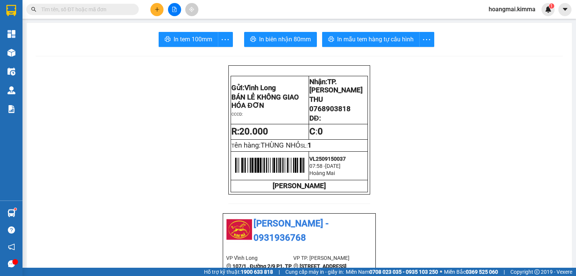
click at [155, 10] on icon "plus" at bounding box center [157, 9] width 5 height 5
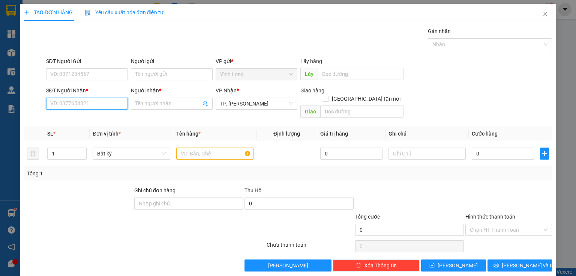
click at [110, 101] on input "SĐT Người Nhận *" at bounding box center [87, 104] width 82 height 12
type input "0901330899"
click at [90, 120] on div "0901330899 - [PERSON_NAME]" at bounding box center [87, 118] width 74 height 8
type input "HƯƠNG"
type input "0901330899"
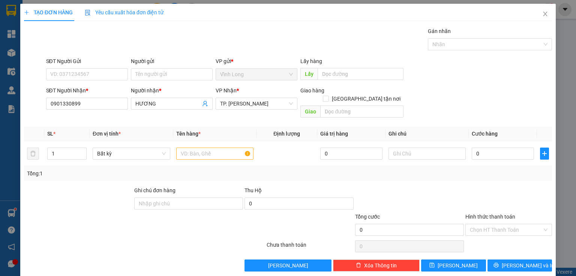
click at [108, 68] on div "SĐT Người Gửi" at bounding box center [87, 62] width 82 height 11
click at [104, 74] on input "SĐT Người Gửi" at bounding box center [87, 74] width 82 height 12
type input "0348277303"
click at [146, 74] on input "Người gửi" at bounding box center [172, 74] width 82 height 12
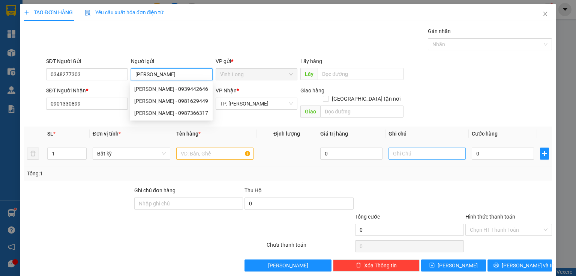
type input "[PERSON_NAME]"
click at [401, 147] on input "text" at bounding box center [427, 153] width 77 height 12
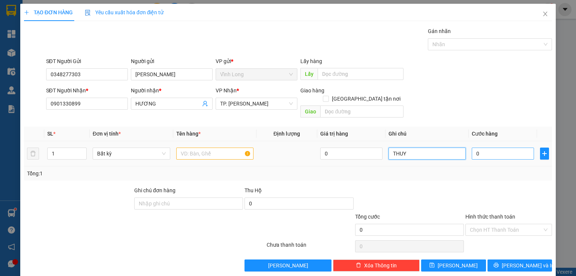
type input "THUY"
click at [488, 147] on input "0" at bounding box center [503, 153] width 62 height 12
type input "1"
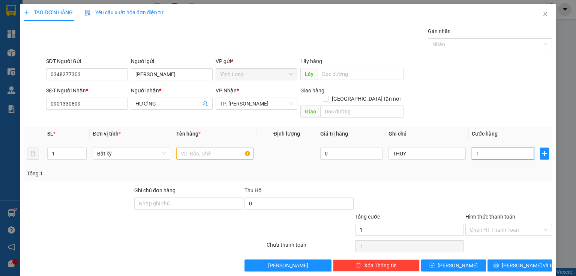
type input "10"
click at [213, 147] on input "text" at bounding box center [214, 153] width 77 height 12
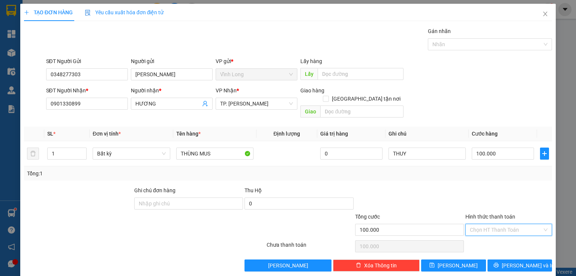
click at [503, 224] on input "Hình thức thanh toán" at bounding box center [506, 229] width 72 height 11
click at [493, 232] on div "Tại văn phòng" at bounding box center [504, 235] width 77 height 8
click at [472, 232] on div "Tại văn phòng" at bounding box center [504, 235] width 77 height 8
click at [509, 259] on button "[PERSON_NAME] và In" at bounding box center [520, 265] width 65 height 12
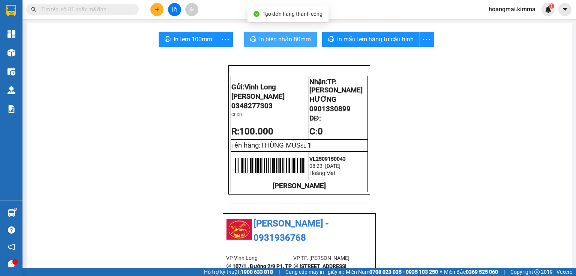
click at [256, 40] on button "In biên nhận 80mm" at bounding box center [280, 39] width 73 height 15
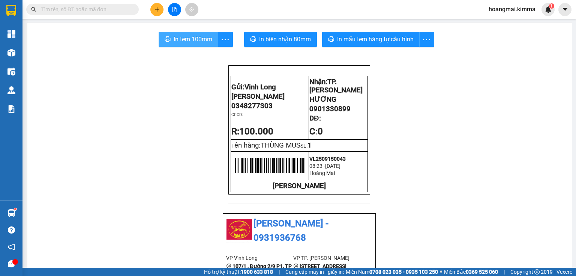
click at [207, 39] on span "In tem 100mm" at bounding box center [193, 39] width 39 height 9
click at [162, 5] on div at bounding box center [174, 9] width 56 height 13
click at [157, 9] on icon "plus" at bounding box center [157, 9] width 0 height 4
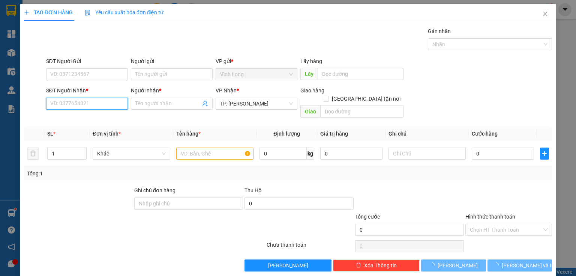
drag, startPoint x: 99, startPoint y: 104, endPoint x: 135, endPoint y: 88, distance: 38.5
click at [125, 93] on div "SĐT Người Nhận * VD: 0377654321" at bounding box center [87, 99] width 82 height 26
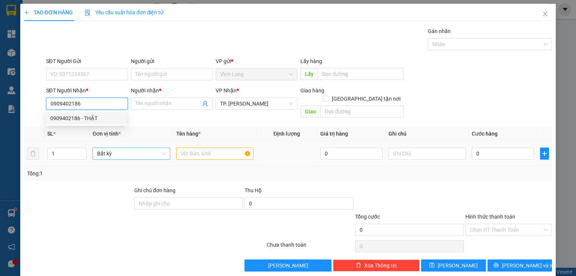
drag, startPoint x: 89, startPoint y: 122, endPoint x: 159, endPoint y: 144, distance: 72.7
click at [90, 122] on div "0909402186 - THẬT" at bounding box center [86, 118] width 72 height 8
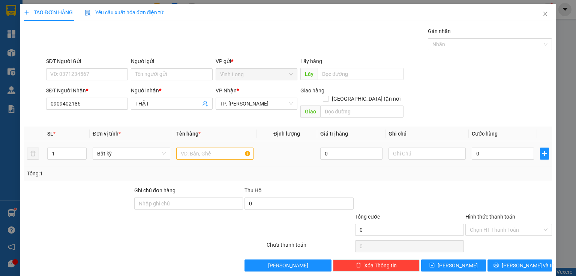
click at [195, 151] on div at bounding box center [214, 153] width 77 height 15
click at [197, 147] on input "text" at bounding box center [214, 153] width 77 height 12
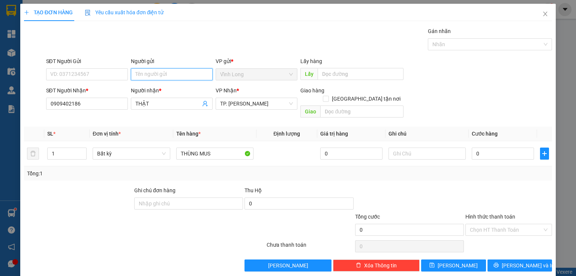
click at [149, 72] on input "Người gửi" at bounding box center [172, 74] width 82 height 12
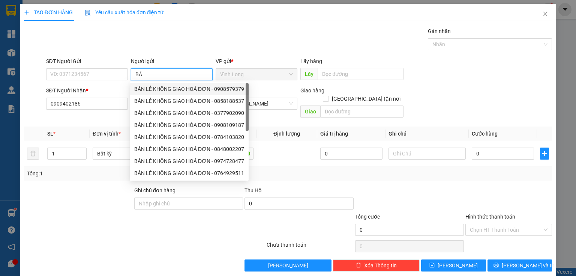
click at [157, 90] on div "BÁN LẺ KHÔNG GIAO HOÁ ĐƠN - 0908579379" at bounding box center [189, 89] width 110 height 8
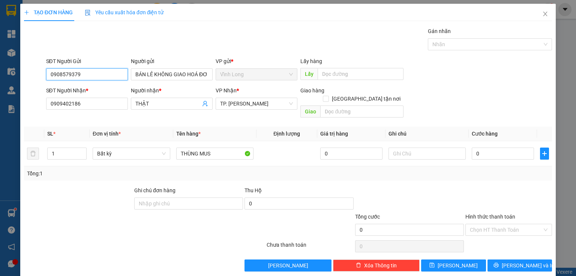
drag, startPoint x: 100, startPoint y: 77, endPoint x: 0, endPoint y: 93, distance: 101.2
click at [0, 104] on div "TẠO ĐƠN HÀNG Yêu cầu xuất hóa đơn điện tử Transit Pickup Surcharge Ids Transit …" at bounding box center [288, 138] width 576 height 276
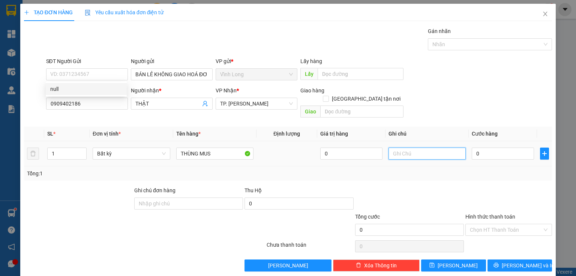
click at [399, 147] on input "text" at bounding box center [427, 153] width 77 height 12
click at [495, 152] on td "0" at bounding box center [503, 153] width 68 height 25
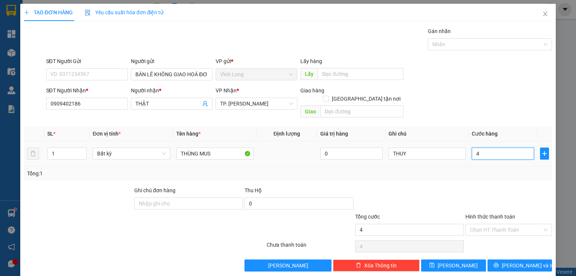
click at [491, 149] on input "4" at bounding box center [503, 153] width 62 height 12
click at [481, 224] on input "Hình thức thanh toán" at bounding box center [506, 229] width 72 height 11
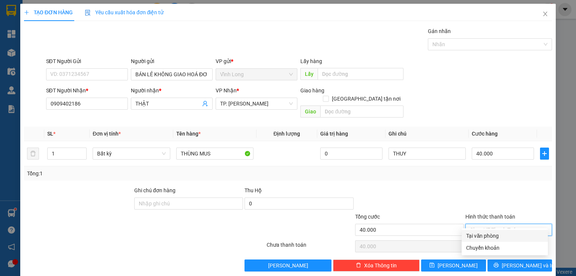
click at [486, 237] on div "Tại văn phòng" at bounding box center [504, 235] width 77 height 8
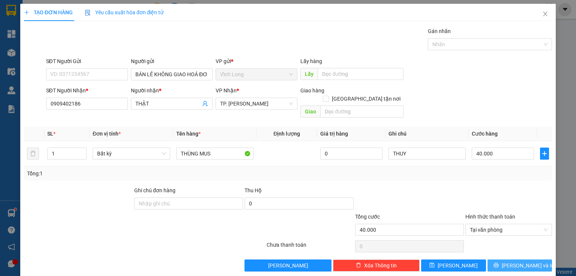
click at [498, 259] on button "[PERSON_NAME] và In" at bounding box center [520, 265] width 65 height 12
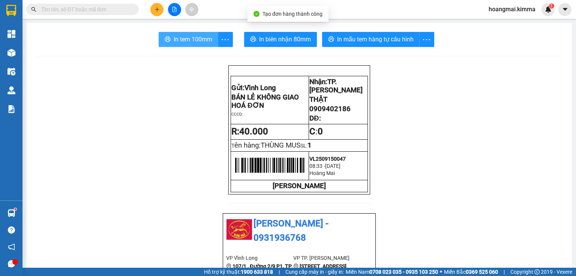
click at [189, 38] on span "In tem 100mm" at bounding box center [193, 39] width 39 height 9
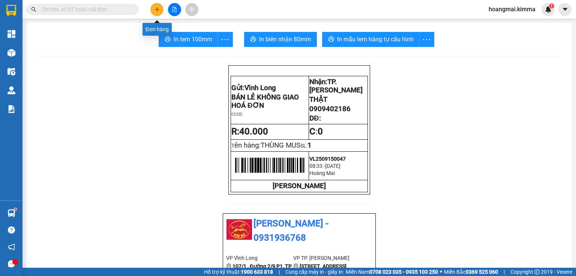
click at [162, 9] on button at bounding box center [156, 9] width 13 height 13
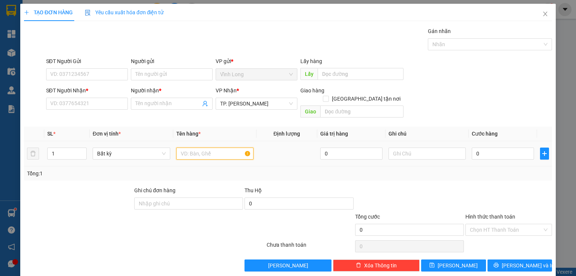
click at [195, 150] on input "text" at bounding box center [214, 153] width 77 height 12
click at [401, 149] on input "text" at bounding box center [427, 153] width 77 height 12
click at [482, 147] on input "0" at bounding box center [503, 153] width 62 height 12
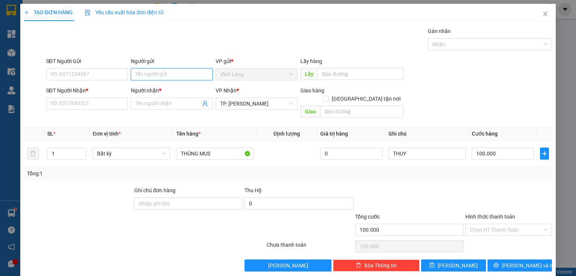
drag, startPoint x: 154, startPoint y: 75, endPoint x: 150, endPoint y: 80, distance: 6.5
click at [153, 75] on input "Người gửi" at bounding box center [172, 74] width 82 height 12
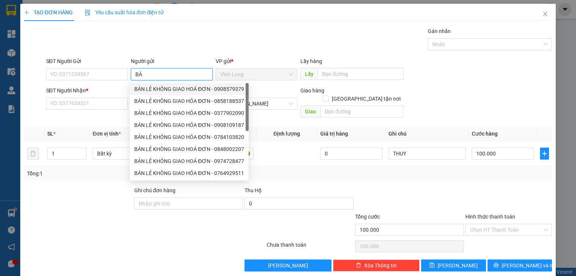
click at [155, 92] on div "BÁN LẺ KHÔNG GIAO HOÁ ĐƠN - 0908579379" at bounding box center [189, 89] width 110 height 8
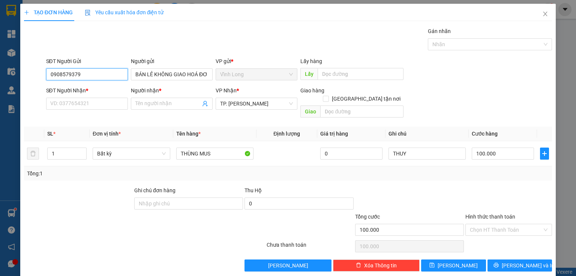
drag, startPoint x: 96, startPoint y: 78, endPoint x: 0, endPoint y: 77, distance: 96.4
click at [0, 77] on div "TẠO ĐƠN HÀNG Yêu cầu xuất hóa đơn điện tử Transit Pickup Surcharge Ids Transit …" at bounding box center [288, 138] width 576 height 276
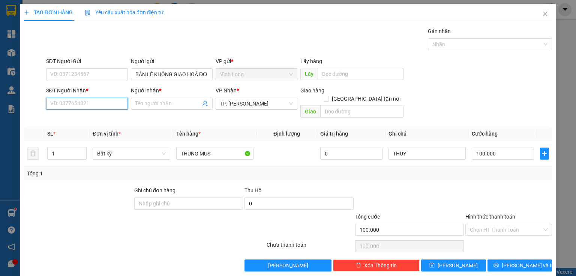
click at [110, 101] on input "SĐT Người Nhận *" at bounding box center [87, 104] width 82 height 12
drag, startPoint x: 543, startPoint y: 13, endPoint x: 254, endPoint y: 16, distance: 289.7
click at [543, 14] on icon "close" at bounding box center [546, 14] width 6 height 6
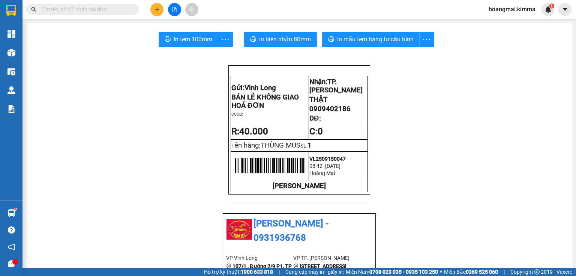
click at [155, 14] on button at bounding box center [156, 9] width 13 height 13
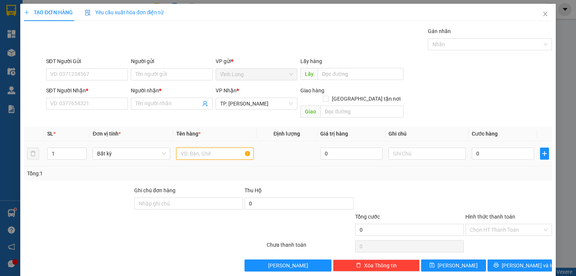
click at [200, 147] on input "text" at bounding box center [214, 153] width 77 height 12
click at [420, 147] on input "text" at bounding box center [427, 153] width 77 height 12
click at [477, 147] on input "0" at bounding box center [503, 153] width 62 height 12
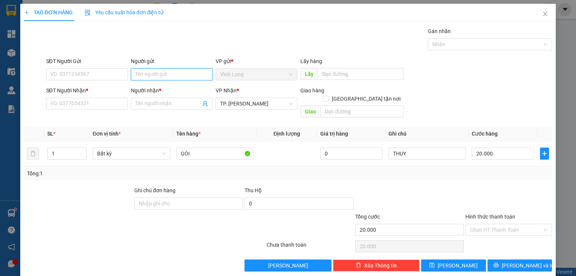
click at [141, 76] on input "Người gửi" at bounding box center [172, 74] width 82 height 12
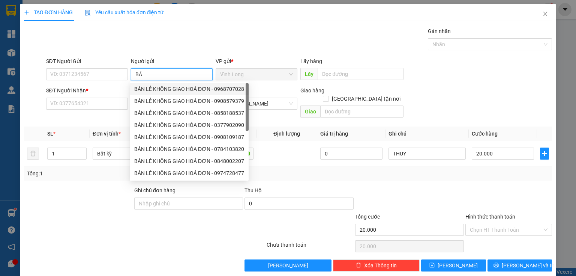
drag, startPoint x: 150, startPoint y: 84, endPoint x: 149, endPoint y: 89, distance: 5.4
click at [150, 86] on div "BÁN LẺ KHÔNG GIAO HOÁ ĐƠN - 0968707028" at bounding box center [189, 89] width 119 height 12
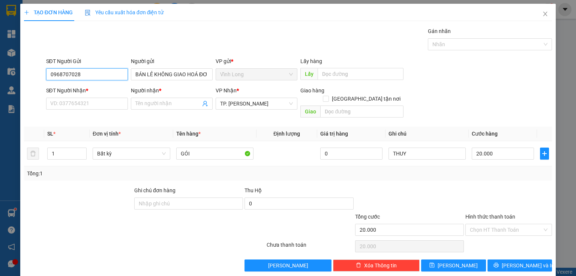
drag, startPoint x: 96, startPoint y: 74, endPoint x: 0, endPoint y: 108, distance: 101.5
click at [0, 107] on div "TẠO ĐƠN HÀNG Yêu cầu xuất hóa đơn điện tử Transit Pickup Surcharge Ids Transit …" at bounding box center [288, 138] width 576 height 276
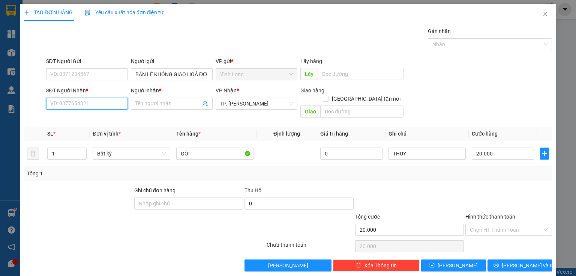
click at [92, 102] on input "SĐT Người Nhận *" at bounding box center [87, 104] width 82 height 12
click at [101, 123] on div "0983492788 - TÚ MY" at bounding box center [86, 118] width 81 height 12
click at [492, 224] on input "Hình thức thanh toán" at bounding box center [506, 229] width 72 height 11
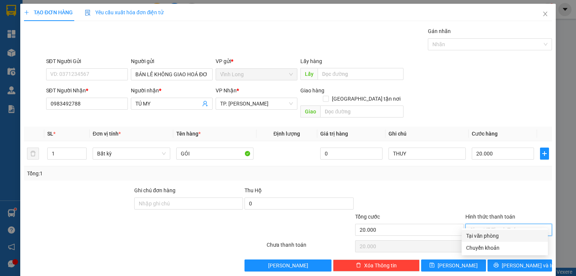
click at [490, 236] on div "Tại văn phòng" at bounding box center [504, 235] width 77 height 8
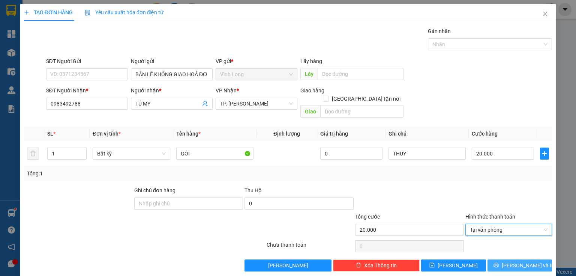
click at [535, 259] on button "[PERSON_NAME] và In" at bounding box center [520, 265] width 65 height 12
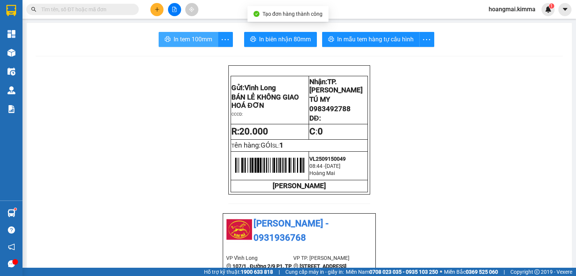
click at [188, 39] on span "In tem 100mm" at bounding box center [193, 39] width 39 height 9
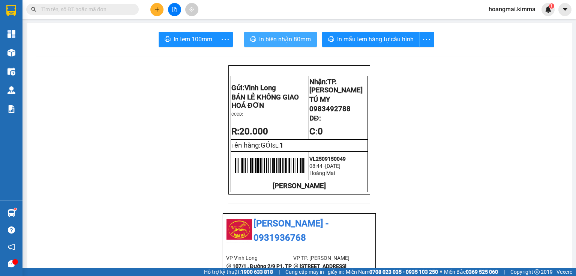
click at [275, 44] on span "In biên nhận 80mm" at bounding box center [285, 39] width 52 height 9
click at [159, 6] on button at bounding box center [156, 9] width 13 height 13
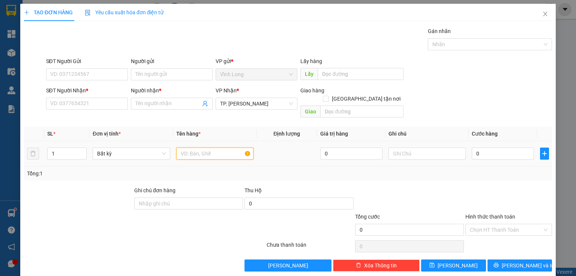
click at [198, 149] on input "text" at bounding box center [214, 153] width 77 height 12
click at [401, 147] on input "text" at bounding box center [427, 153] width 77 height 12
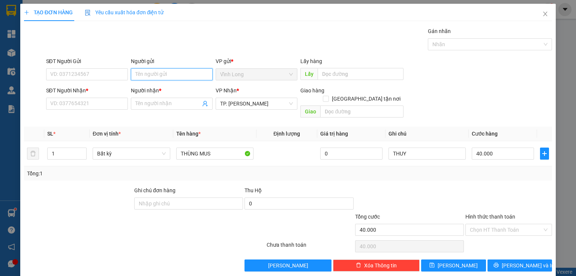
click at [156, 77] on input "Người gửi" at bounding box center [172, 74] width 82 height 12
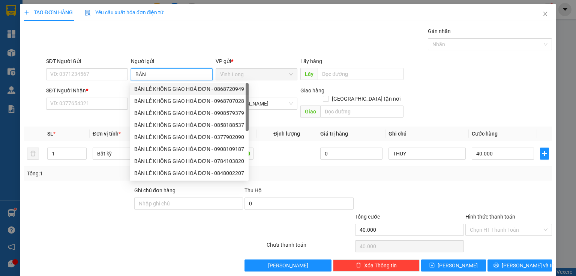
click at [162, 89] on div "BÁN LẺ KHÔNG GIAO HOÁ ĐƠN - 0868720949" at bounding box center [189, 89] width 110 height 8
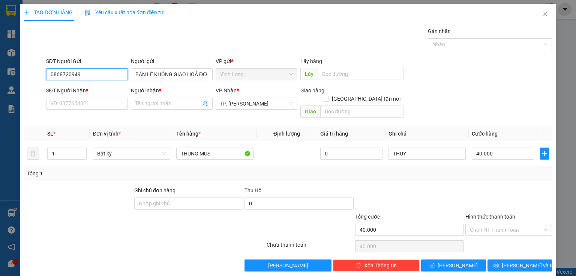
drag, startPoint x: 83, startPoint y: 75, endPoint x: 14, endPoint y: 76, distance: 68.7
click at [14, 76] on div "TẠO ĐƠN HÀNG Yêu cầu xuất hóa đơn điện tử Transit Pickup Surcharge Ids Transit …" at bounding box center [288, 138] width 576 height 276
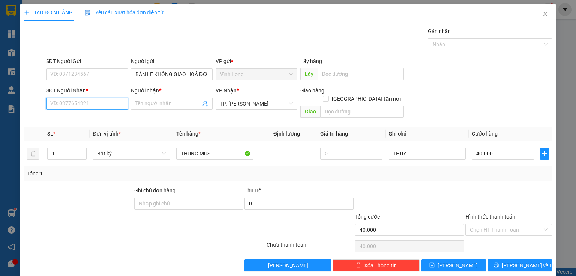
click at [83, 102] on input "SĐT Người Nhận *" at bounding box center [87, 104] width 82 height 12
click at [79, 117] on div "0964341568 - LAN" at bounding box center [86, 118] width 72 height 8
click at [492, 224] on input "Hình thức thanh toán" at bounding box center [506, 229] width 72 height 11
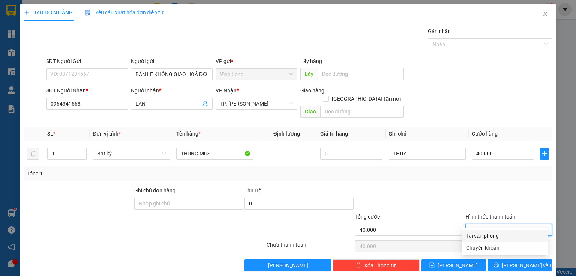
click at [490, 237] on div "Tại văn phòng" at bounding box center [504, 235] width 77 height 8
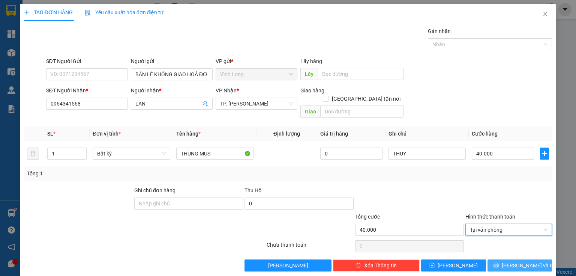
click at [517, 261] on span "[PERSON_NAME] và In" at bounding box center [528, 265] width 53 height 8
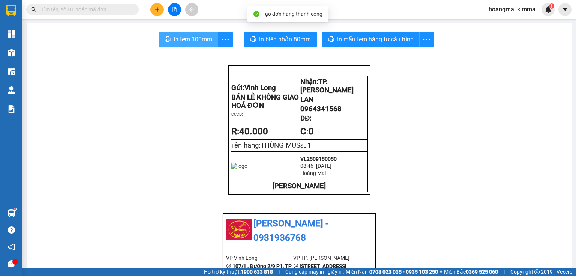
click at [173, 44] on button "In tem 100mm" at bounding box center [189, 39] width 60 height 15
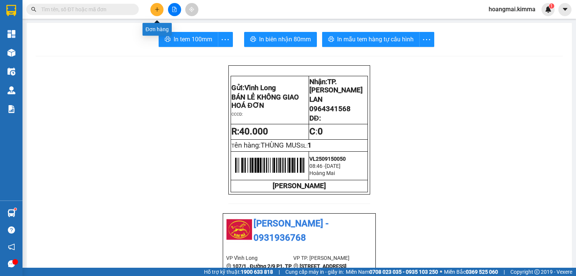
click at [158, 14] on button at bounding box center [156, 9] width 13 height 13
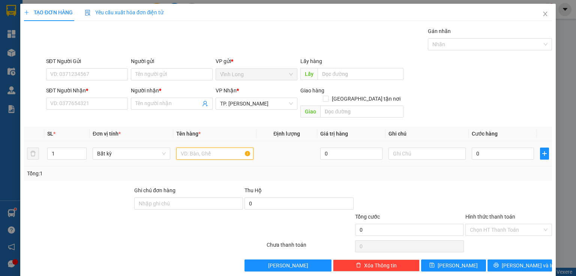
click at [207, 147] on input "text" at bounding box center [214, 153] width 77 height 12
drag, startPoint x: 413, startPoint y: 147, endPoint x: 399, endPoint y: 149, distance: 13.6
click at [413, 147] on input "text" at bounding box center [427, 153] width 77 height 12
click at [506, 148] on input "0" at bounding box center [503, 153] width 62 height 12
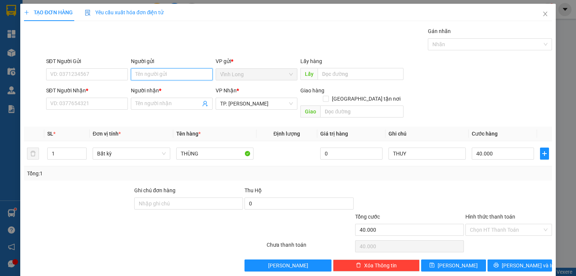
click at [157, 70] on input "Người gửi" at bounding box center [172, 74] width 82 height 12
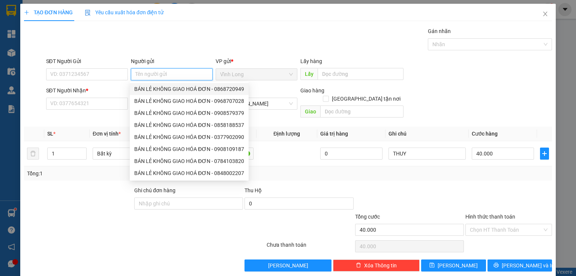
click at [150, 86] on div "BÁN LẺ KHÔNG GIAO HOÁ ĐƠN - 0868720949" at bounding box center [189, 89] width 110 height 8
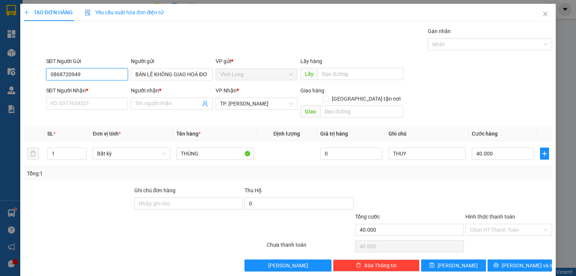
drag, startPoint x: 94, startPoint y: 76, endPoint x: 0, endPoint y: 104, distance: 97.7
click at [0, 100] on div "TẠO ĐƠN HÀNG Yêu cầu xuất hóa đơn điện tử Transit Pickup Surcharge Ids Transit …" at bounding box center [288, 138] width 576 height 276
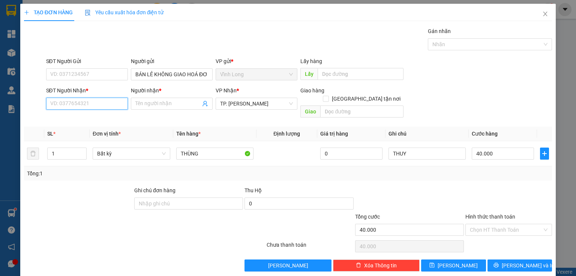
click at [84, 102] on input "SĐT Người Nhận *" at bounding box center [87, 104] width 82 height 12
click at [92, 116] on div "0908002369 - C THÚY" at bounding box center [86, 118] width 72 height 8
click at [473, 225] on input "Hình thức thanh toán" at bounding box center [506, 229] width 72 height 11
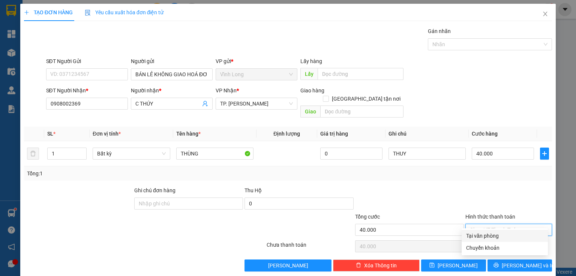
drag, startPoint x: 482, startPoint y: 233, endPoint x: 489, endPoint y: 241, distance: 10.6
click at [482, 233] on div "Tại văn phòng" at bounding box center [504, 235] width 77 height 8
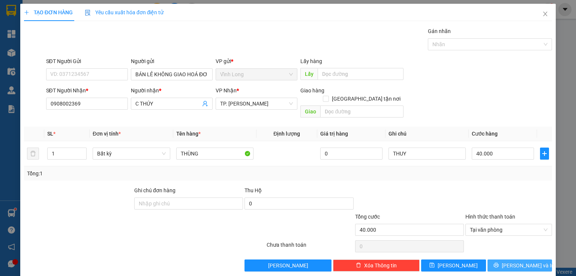
click at [510, 261] on span "[PERSON_NAME] và In" at bounding box center [528, 265] width 53 height 8
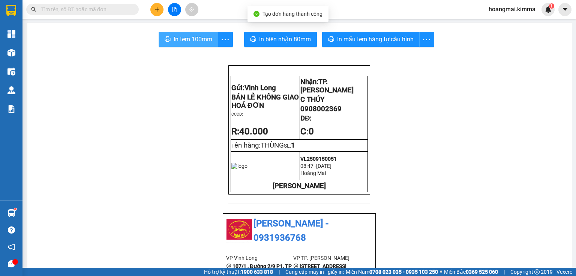
click at [185, 46] on button "In tem 100mm" at bounding box center [189, 39] width 60 height 15
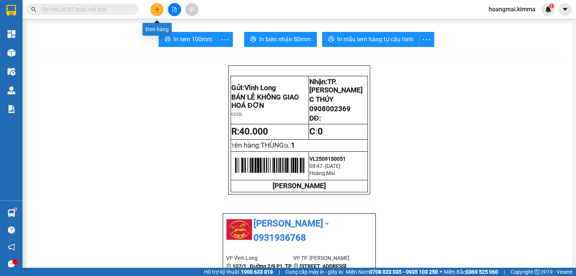
click at [158, 8] on icon "plus" at bounding box center [157, 9] width 5 height 5
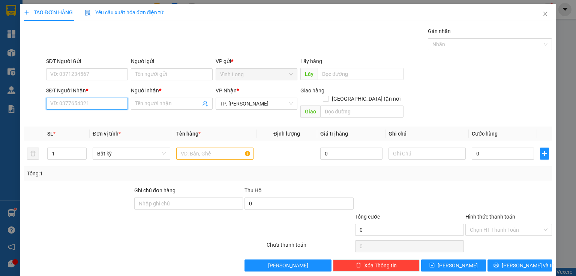
click at [108, 105] on input "SĐT Người Nhận *" at bounding box center [87, 104] width 82 height 12
click at [92, 122] on div "0903933123 - [GEOGRAPHIC_DATA]" at bounding box center [92, 118] width 93 height 12
click at [191, 147] on input "text" at bounding box center [214, 153] width 77 height 12
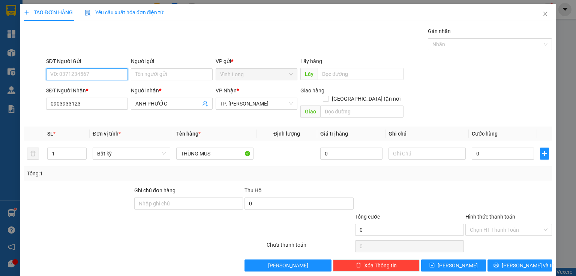
click at [71, 77] on input "SĐT Người Gửi" at bounding box center [87, 74] width 82 height 12
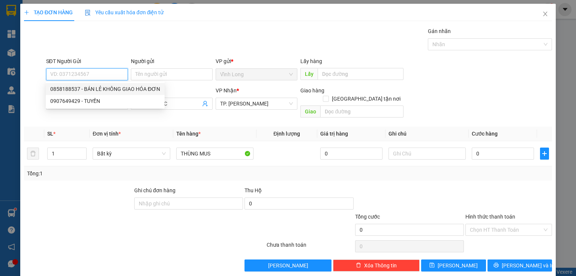
click at [93, 89] on div "0858188537 - BÁN LẺ KHÔNG GIAO HÓA ĐƠN" at bounding box center [105, 89] width 110 height 8
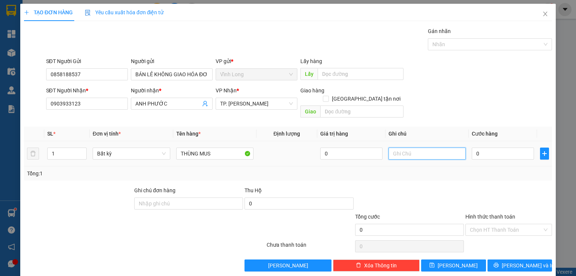
click at [409, 147] on input "text" at bounding box center [427, 153] width 77 height 12
click at [509, 147] on input "0" at bounding box center [503, 153] width 62 height 12
click at [492, 224] on input "Hình thức thanh toán" at bounding box center [506, 229] width 72 height 11
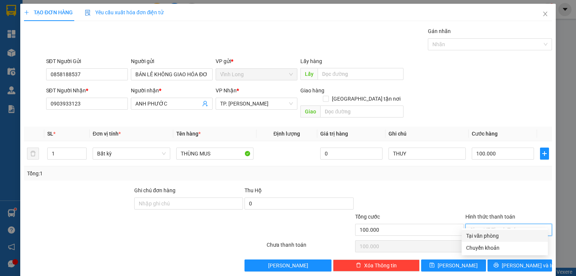
click at [489, 231] on div "Tại văn phòng" at bounding box center [505, 236] width 86 height 12
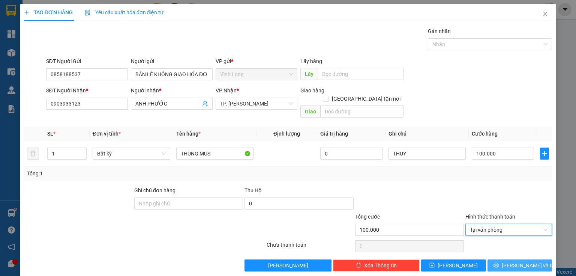
drag, startPoint x: 510, startPoint y: 257, endPoint x: 476, endPoint y: 237, distance: 39.0
click at [510, 261] on span "[PERSON_NAME] và In" at bounding box center [528, 265] width 53 height 8
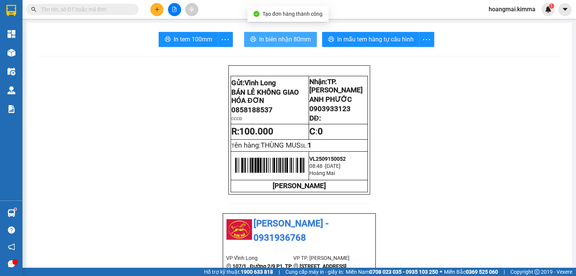
click at [278, 42] on span "In biên nhận 80mm" at bounding box center [285, 39] width 52 height 9
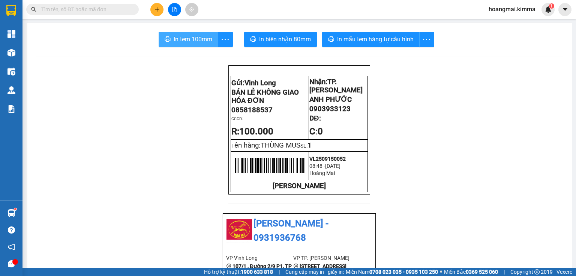
click at [184, 39] on span "In tem 100mm" at bounding box center [193, 39] width 39 height 9
click at [156, 7] on icon "plus" at bounding box center [157, 9] width 5 height 5
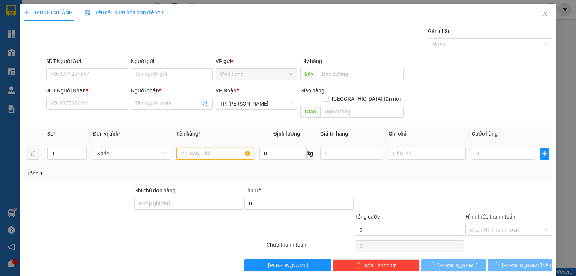
click at [192, 149] on input "text" at bounding box center [214, 153] width 77 height 12
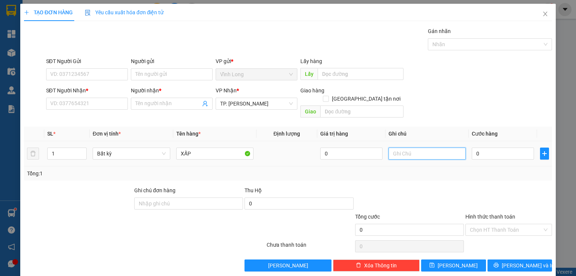
click at [398, 148] on input "text" at bounding box center [427, 153] width 77 height 12
click at [503, 150] on input "0" at bounding box center [503, 153] width 62 height 12
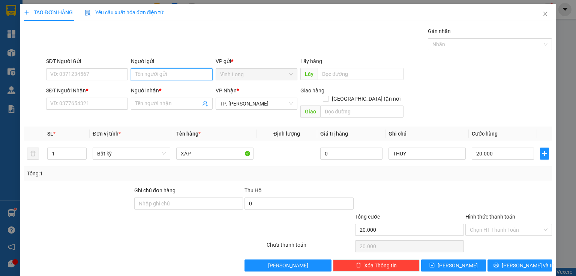
click at [168, 73] on input "Người gửi" at bounding box center [172, 74] width 82 height 12
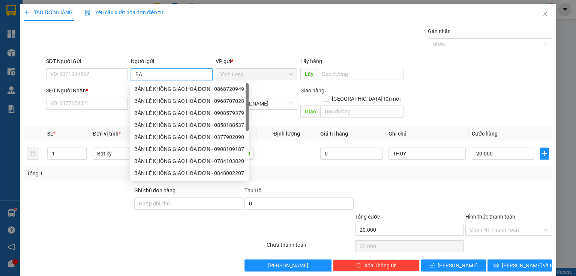
click at [167, 89] on div "BÁN LẺ KHÔNG GIAO HOÁ ĐƠN - 0868720949" at bounding box center [189, 89] width 110 height 8
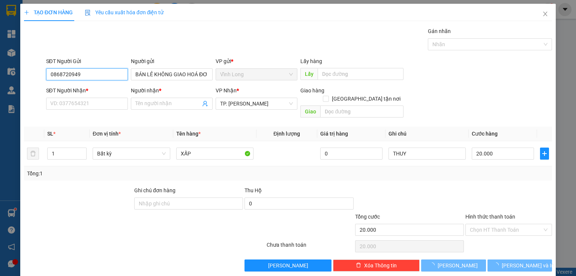
drag, startPoint x: 110, startPoint y: 80, endPoint x: 37, endPoint y: 83, distance: 73.2
click at [38, 83] on form "SĐT Người Gửi 0868720949 Người gửi BÁN LẺ KHÔNG GIAO HOÁ ĐƠN BÁN LẺ KHÔNG GIAO …" at bounding box center [288, 89] width 528 height 64
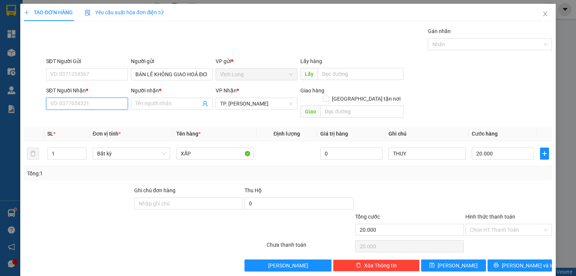
drag, startPoint x: 78, startPoint y: 105, endPoint x: 576, endPoint y: 274, distance: 526.3
click at [80, 104] on input "SĐT Người Nhận *" at bounding box center [87, 104] width 82 height 12
click at [481, 224] on input "Hình thức thanh toán" at bounding box center [506, 229] width 72 height 11
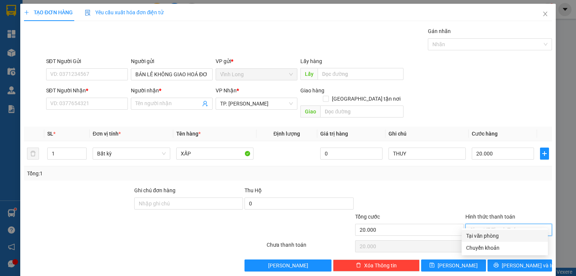
click at [479, 233] on div "Tại văn phòng" at bounding box center [504, 235] width 77 height 8
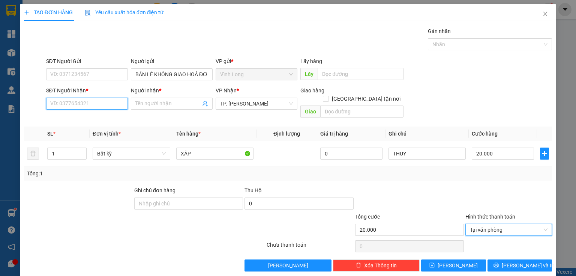
click at [77, 108] on input "SĐT Người Nhận *" at bounding box center [87, 104] width 82 height 12
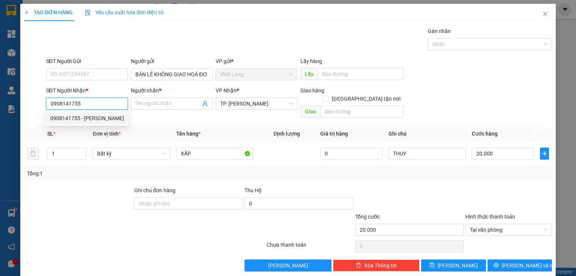
click at [92, 115] on div "0908141755 - [PERSON_NAME]" at bounding box center [87, 118] width 74 height 8
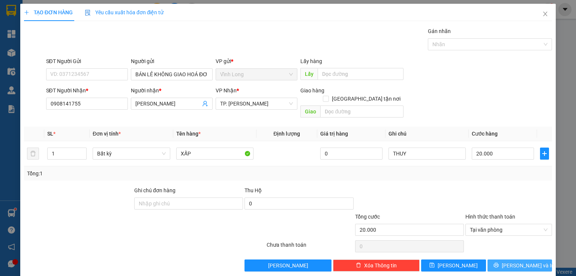
drag, startPoint x: 504, startPoint y: 253, endPoint x: 328, endPoint y: 214, distance: 179.9
click at [503, 259] on button "[PERSON_NAME] và In" at bounding box center [520, 265] width 65 height 12
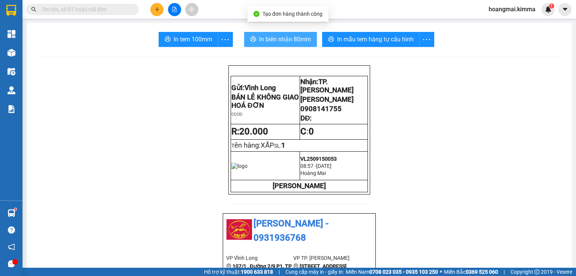
click at [276, 35] on span "In biên nhận 80mm" at bounding box center [285, 39] width 52 height 9
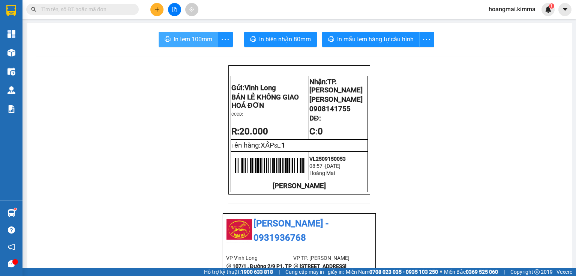
click at [189, 38] on span "In tem 100mm" at bounding box center [193, 39] width 39 height 9
click at [156, 4] on button at bounding box center [156, 9] width 13 height 13
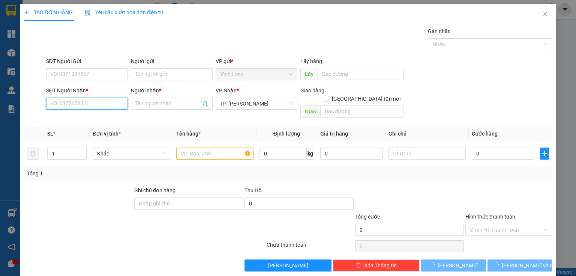
click at [107, 101] on input "SĐT Người Nhận *" at bounding box center [87, 104] width 82 height 12
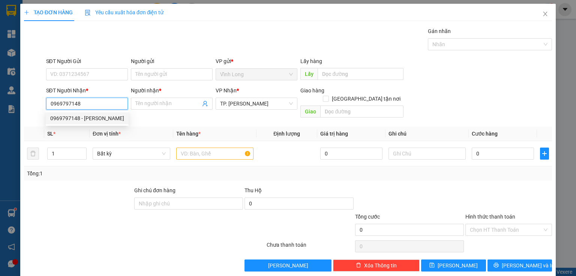
click at [87, 119] on div "0969797148 - [PERSON_NAME]" at bounding box center [87, 118] width 74 height 8
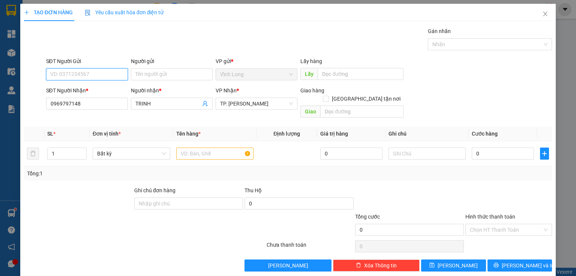
click at [93, 75] on input "SĐT Người Gửi" at bounding box center [87, 74] width 82 height 12
click at [105, 99] on div "0779077490 - LIỄU" at bounding box center [86, 101] width 72 height 8
drag, startPoint x: 197, startPoint y: 147, endPoint x: 201, endPoint y: 144, distance: 5.5
click at [198, 147] on input "text" at bounding box center [214, 153] width 77 height 12
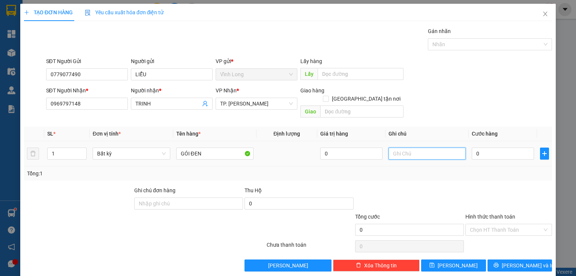
click at [410, 147] on input "text" at bounding box center [427, 153] width 77 height 12
click at [495, 150] on input "0" at bounding box center [503, 153] width 62 height 12
click at [480, 224] on input "Hình thức thanh toán" at bounding box center [506, 229] width 72 height 11
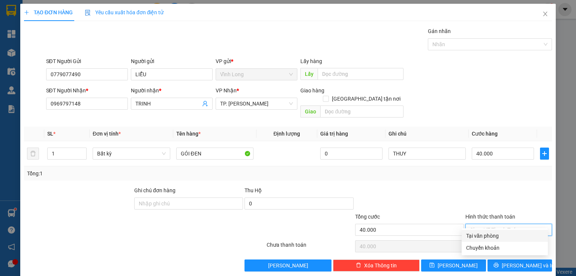
click at [481, 233] on div "Tại văn phòng" at bounding box center [504, 235] width 77 height 8
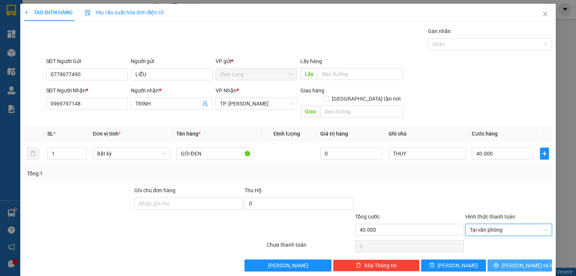
click at [499, 259] on button "[PERSON_NAME] và In" at bounding box center [520, 265] width 65 height 12
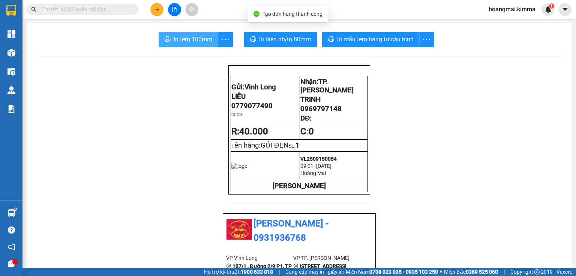
click at [178, 37] on span "In tem 100mm" at bounding box center [193, 39] width 39 height 9
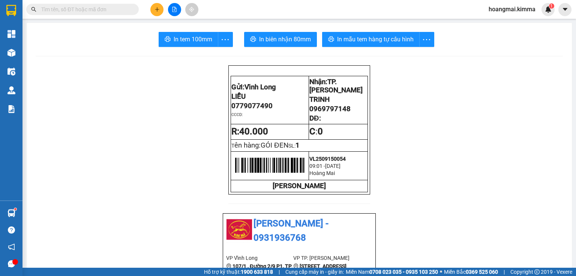
click at [153, 9] on button at bounding box center [156, 9] width 13 height 13
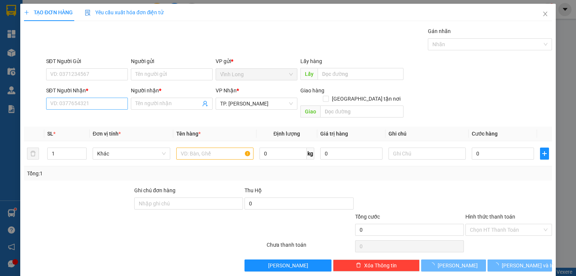
click at [107, 107] on div "SĐT Người Nhận * VD: 0377654321" at bounding box center [87, 99] width 82 height 26
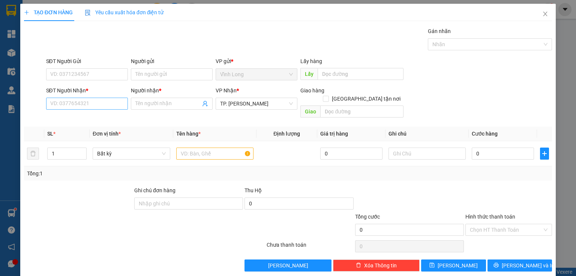
click at [97, 102] on input "SĐT Người Nhận *" at bounding box center [87, 104] width 82 height 12
click at [103, 106] on input "SĐT Người Nhận *" at bounding box center [87, 104] width 82 height 12
click at [107, 119] on div "0988218161 - TRÚC QUYÊN" at bounding box center [86, 118] width 72 height 8
click at [93, 73] on input "SĐT Người Gửi" at bounding box center [87, 74] width 82 height 12
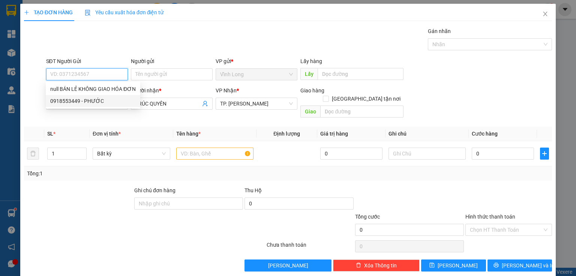
click at [98, 102] on div "0918553449 - PHƯỚC" at bounding box center [93, 101] width 86 height 8
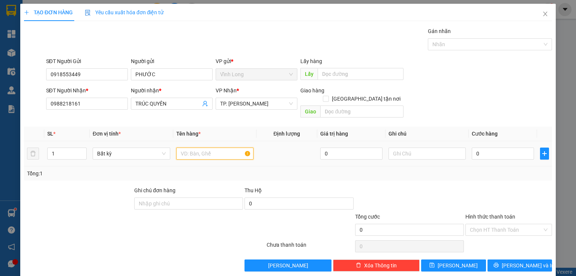
click at [221, 147] on input "text" at bounding box center [214, 153] width 77 height 12
click at [397, 147] on input "text" at bounding box center [427, 153] width 77 height 12
click at [474, 147] on input "0" at bounding box center [503, 153] width 62 height 12
click at [489, 224] on input "Hình thức thanh toán" at bounding box center [506, 229] width 72 height 11
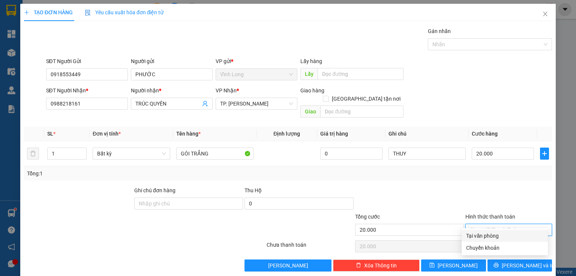
drag, startPoint x: 487, startPoint y: 231, endPoint x: 492, endPoint y: 237, distance: 8.0
click at [486, 231] on div "Tại văn phòng" at bounding box center [505, 236] width 86 height 12
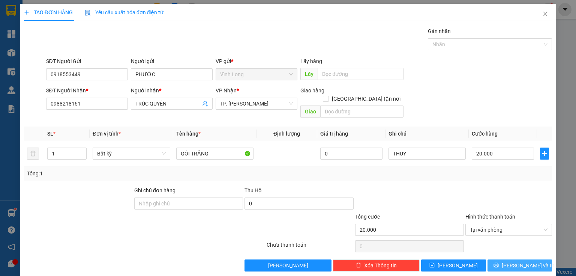
click at [499, 262] on icon "printer" at bounding box center [496, 264] width 5 height 5
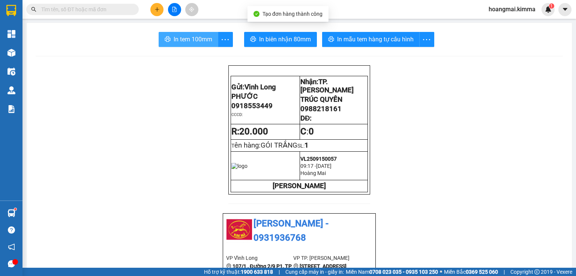
click at [180, 39] on span "In tem 100mm" at bounding box center [193, 39] width 39 height 9
